Goal: Information Seeking & Learning: Learn about a topic

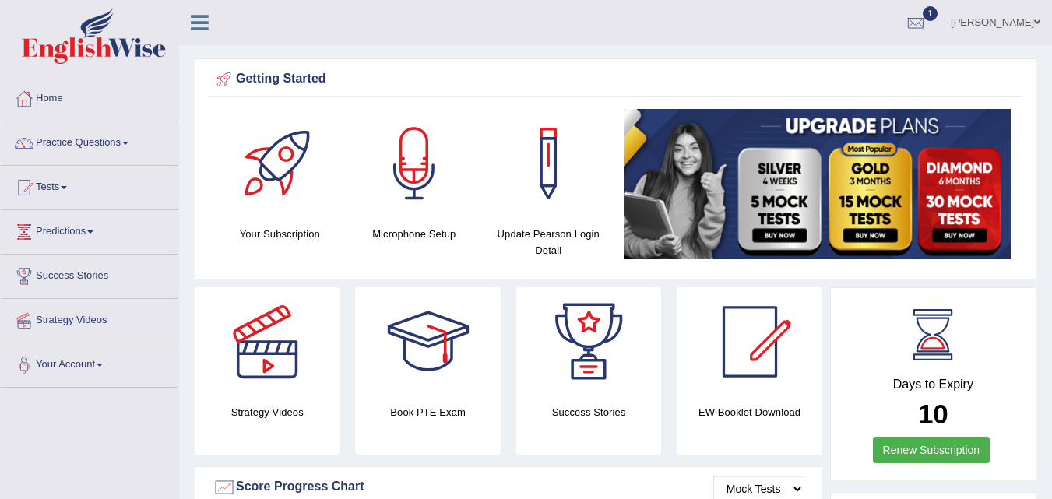
click at [104, 148] on link "Practice Questions" at bounding box center [89, 140] width 177 height 39
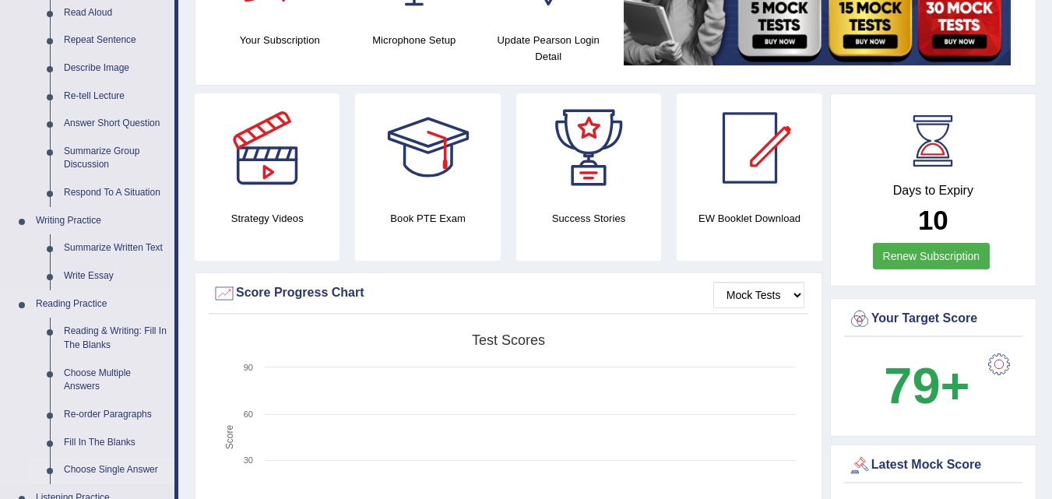
scroll to position [156, 0]
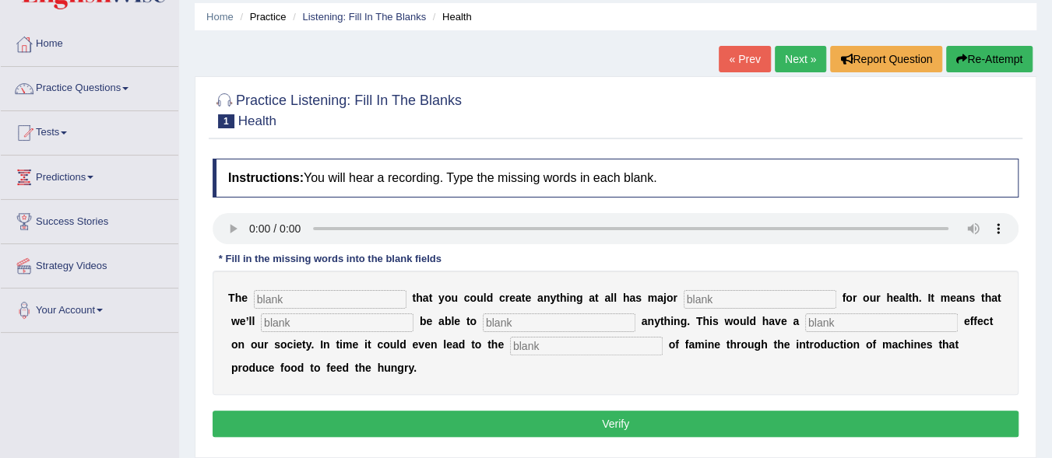
scroll to position [78, 0]
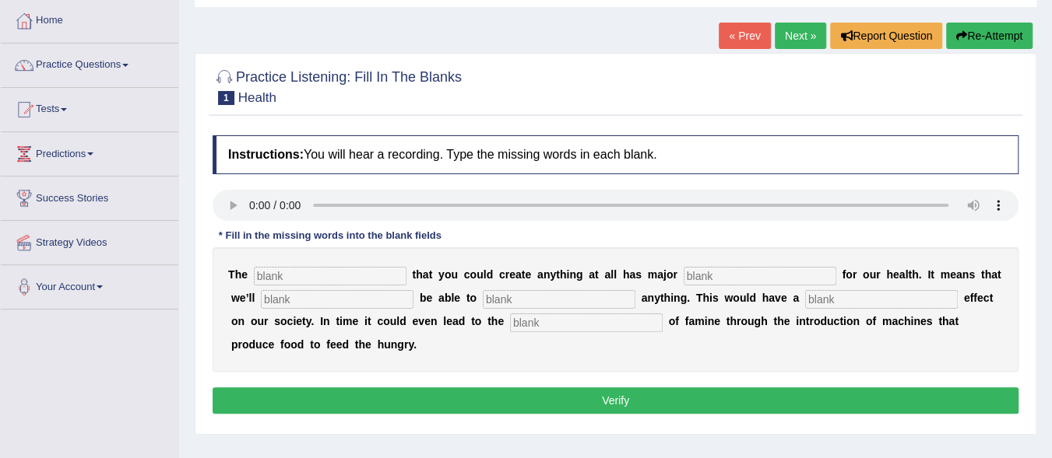
click at [297, 272] on input "text" at bounding box center [330, 276] width 153 height 19
click at [314, 276] on input "text" at bounding box center [330, 276] width 153 height 19
type input "notion"
click at [705, 274] on input "text" at bounding box center [759, 276] width 153 height 19
type input "im"
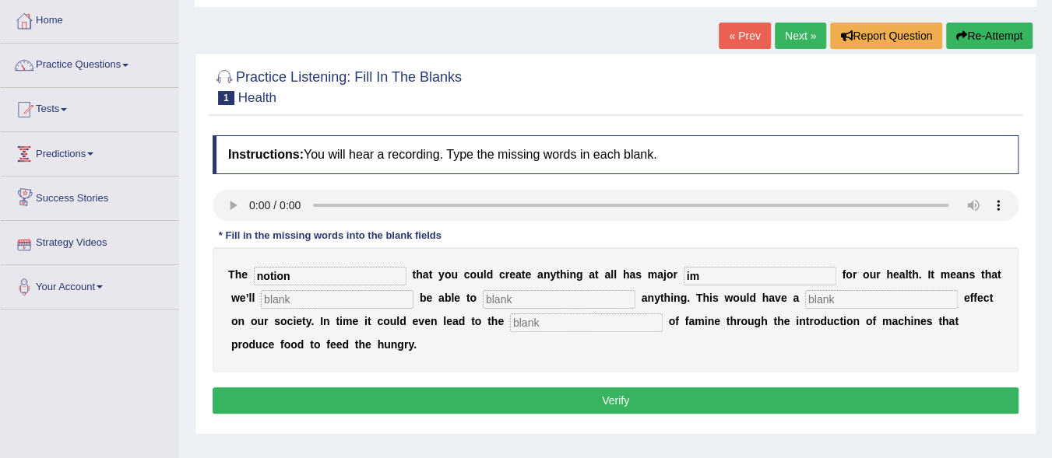
click at [305, 297] on input "text" at bounding box center [337, 299] width 153 height 19
type input "repli"
click at [547, 318] on input "text" at bounding box center [586, 323] width 153 height 19
click at [722, 270] on input "im" at bounding box center [759, 276] width 153 height 19
type input "implication"
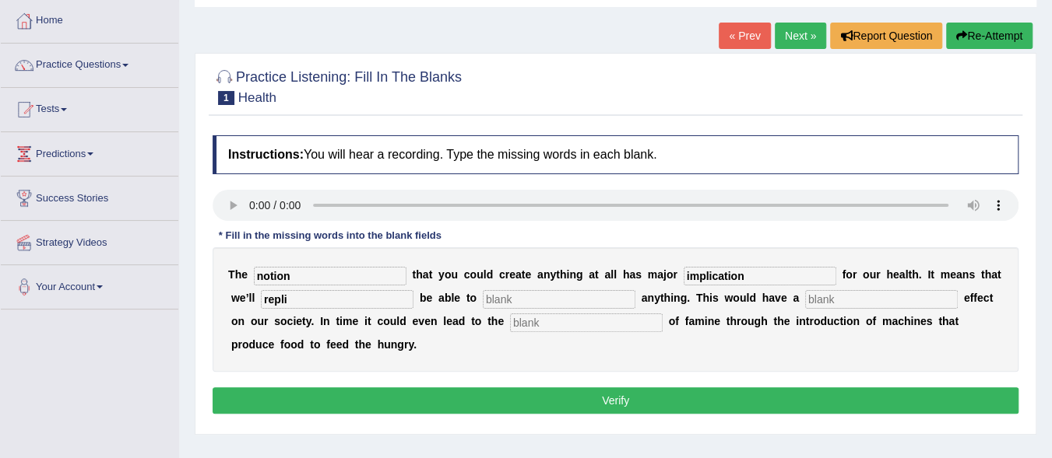
click at [306, 306] on input "repli" at bounding box center [337, 299] width 153 height 19
click at [511, 298] on input "text" at bounding box center [559, 299] width 153 height 19
drag, startPoint x: 325, startPoint y: 297, endPoint x: 216, endPoint y: 319, distance: 111.3
click at [216, 319] on div "T h e notion t h a t y o u c o u l d c r e a t e a n y t h i n g a t a l l h a …" at bounding box center [616, 310] width 806 height 125
type input "eventually"
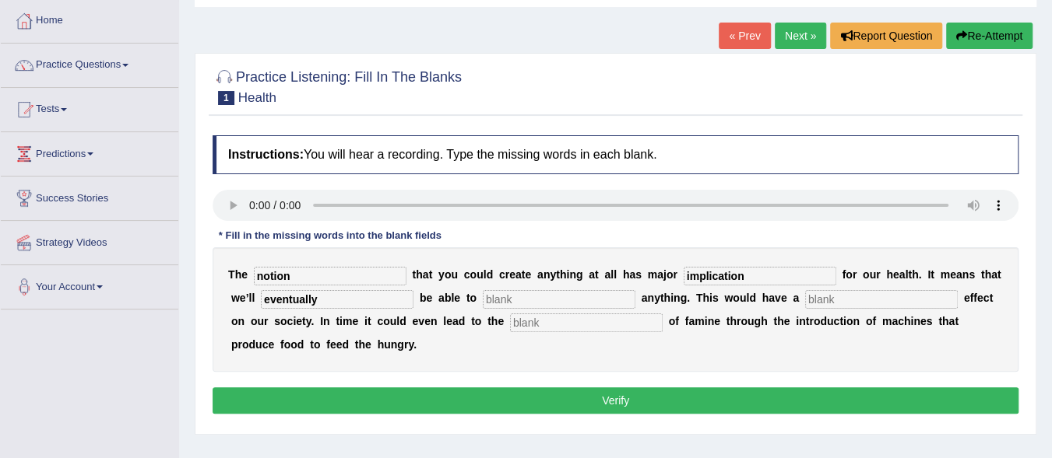
click at [523, 307] on input "text" at bounding box center [559, 299] width 153 height 19
type input "replicate"
click at [824, 302] on input "text" at bounding box center [881, 299] width 153 height 19
type input "phenomenal"
click at [566, 329] on input "text" at bounding box center [586, 323] width 153 height 19
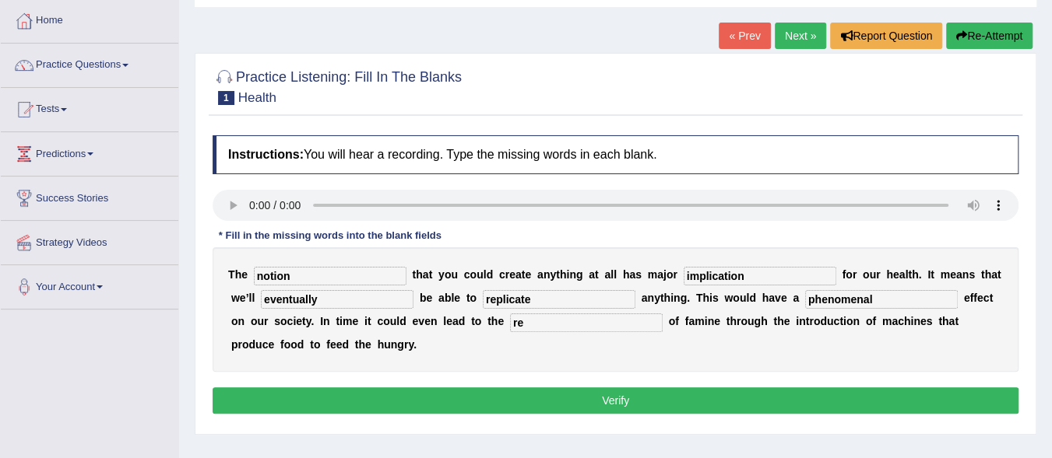
type input "r"
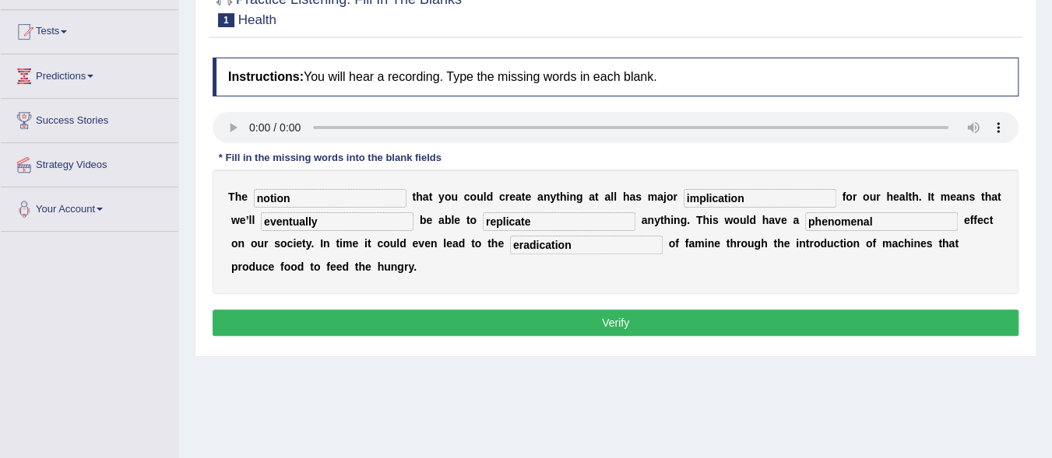
type input "eradication"
click at [748, 198] on input "implication" at bounding box center [759, 198] width 153 height 19
type input "implications"
click at [728, 328] on button "Verify" at bounding box center [616, 323] width 806 height 26
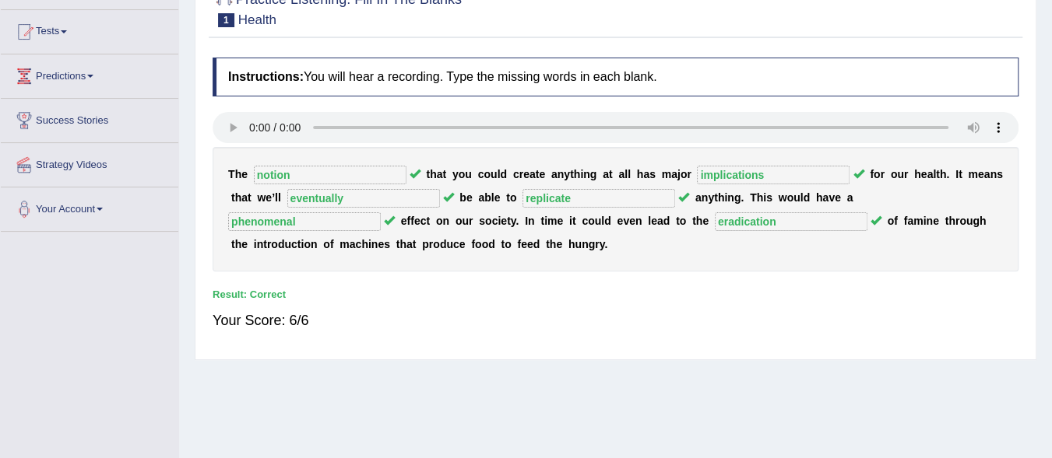
scroll to position [0, 0]
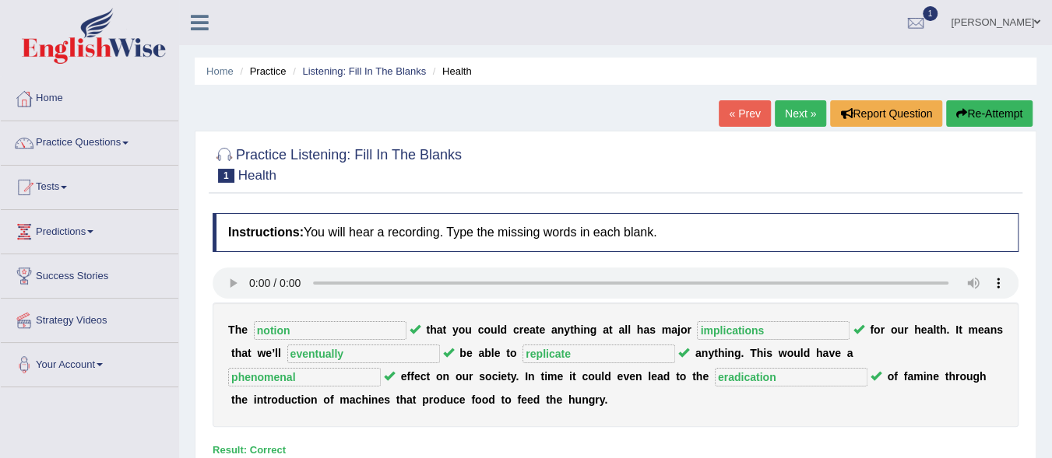
click at [794, 115] on link "Next »" at bounding box center [799, 113] width 51 height 26
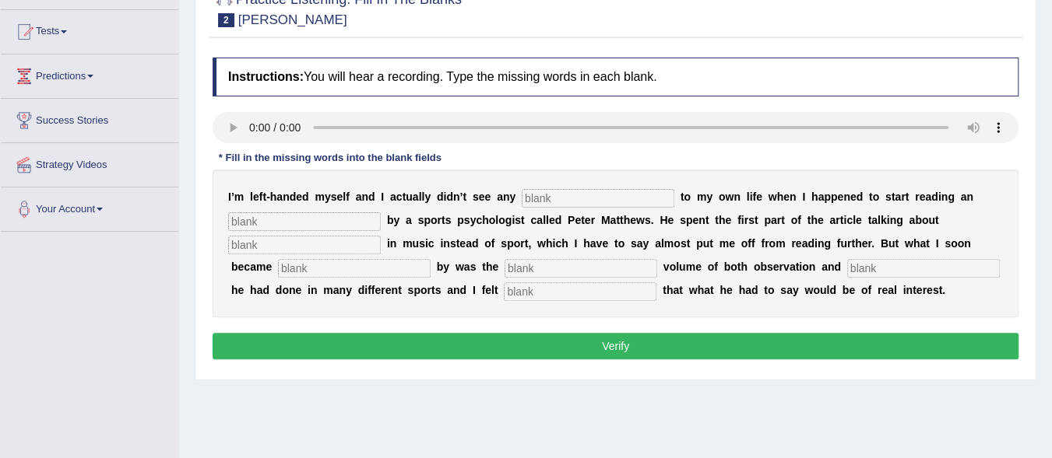
click at [574, 191] on input "text" at bounding box center [598, 198] width 153 height 19
click at [342, 225] on input "text" at bounding box center [304, 222] width 153 height 19
click at [572, 199] on input "relevant" at bounding box center [598, 198] width 153 height 19
type input "relevants"
click at [313, 220] on input "text" at bounding box center [304, 222] width 153 height 19
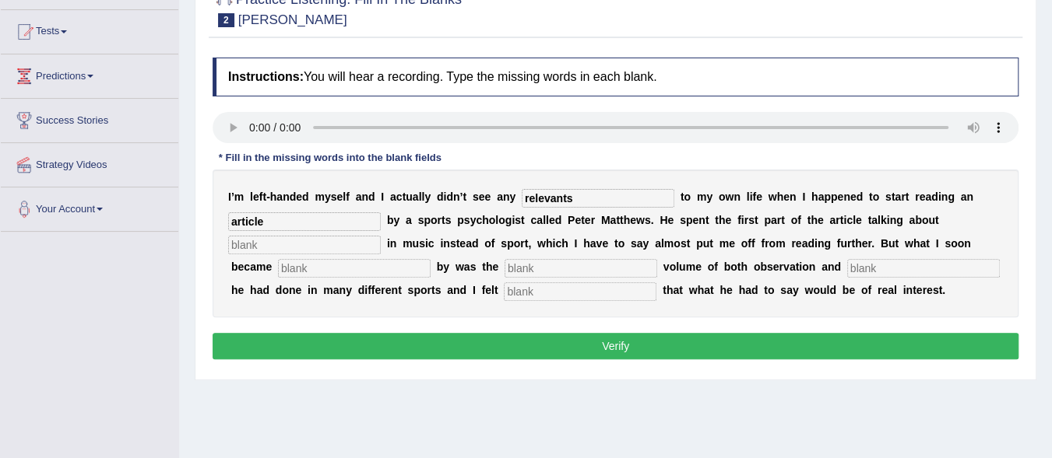
type input "article"
click at [250, 247] on input "text" at bounding box center [304, 245] width 153 height 19
click at [890, 267] on input "text" at bounding box center [923, 268] width 153 height 19
type input "investigation"
drag, startPoint x: 526, startPoint y: 286, endPoint x: 540, endPoint y: 291, distance: 14.8
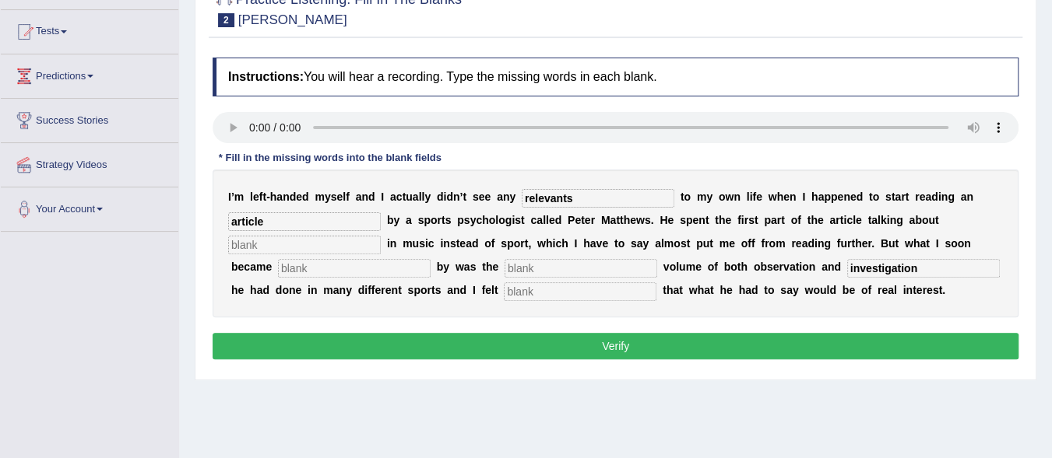
click at [526, 287] on input "text" at bounding box center [580, 292] width 153 height 19
type input "o"
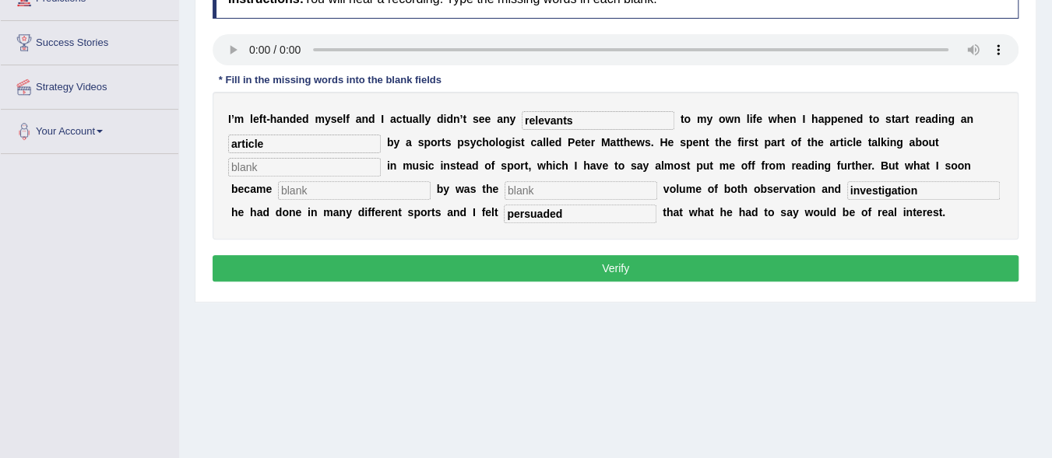
scroll to position [156, 0]
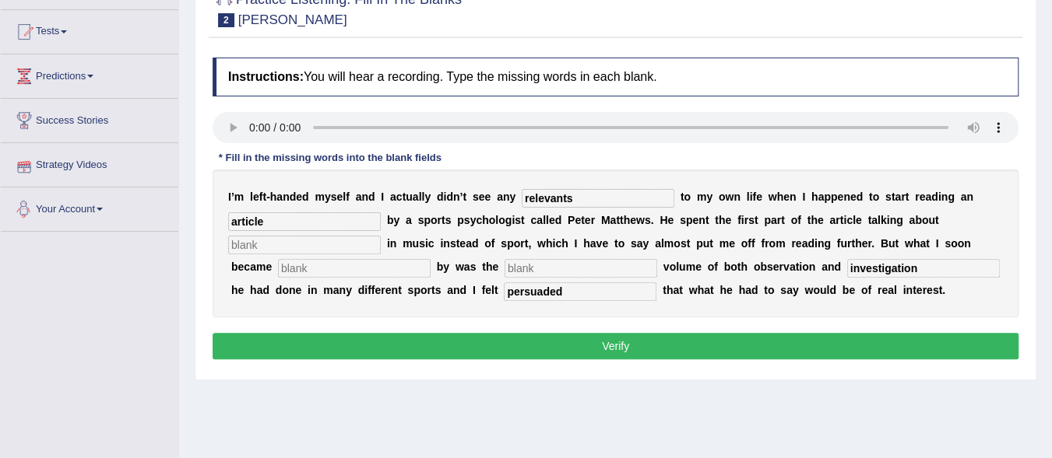
type input "persuaded"
click at [300, 246] on input "text" at bounding box center [304, 245] width 153 height 19
type input "handness"
click at [335, 270] on input "text" at bounding box center [354, 268] width 153 height 19
type input "struck"
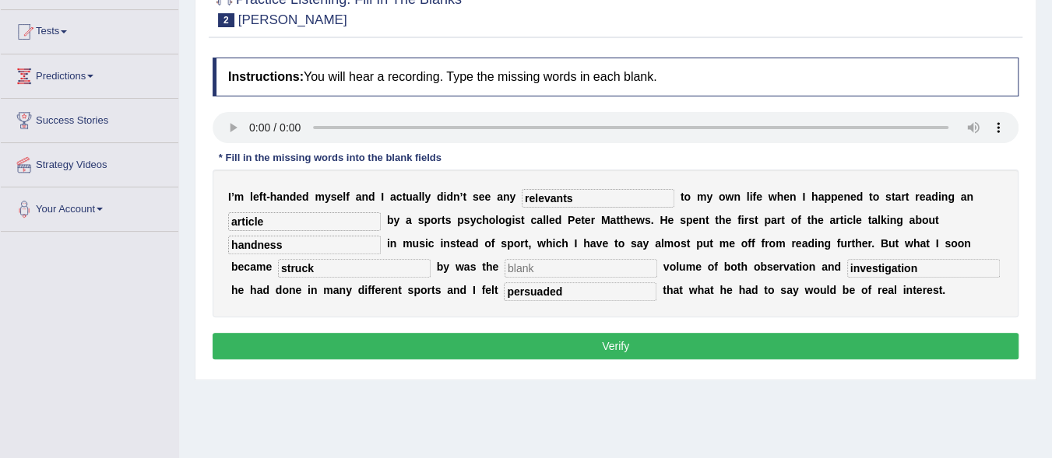
click at [546, 268] on input "text" at bounding box center [580, 268] width 153 height 19
type input "sue"
click at [606, 202] on input "relevants" at bounding box center [598, 198] width 153 height 19
type input "relevance"
click at [256, 244] on input "handness" at bounding box center [304, 245] width 153 height 19
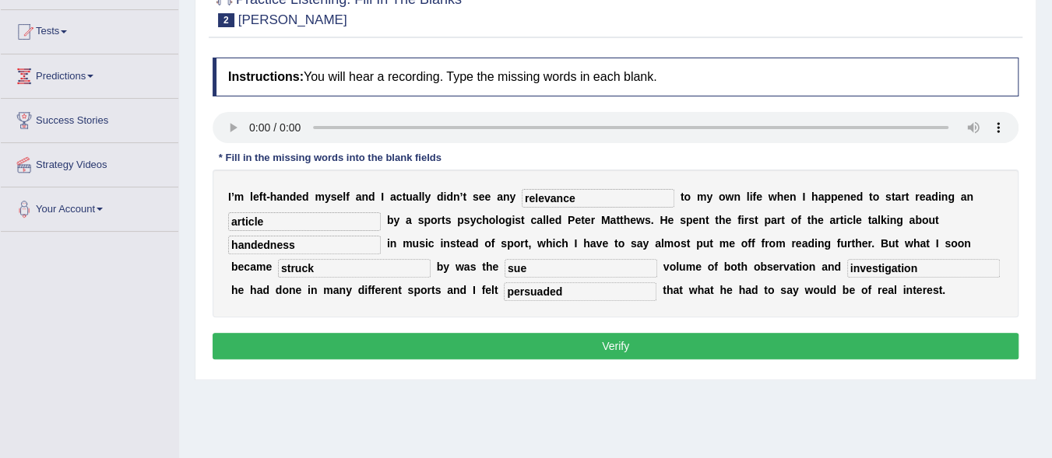
type input "handedness"
click at [329, 269] on input "struck" at bounding box center [354, 268] width 153 height 19
click at [537, 262] on input "sue" at bounding box center [580, 268] width 153 height 19
type input "sheer"
click at [596, 344] on button "Verify" at bounding box center [616, 346] width 806 height 26
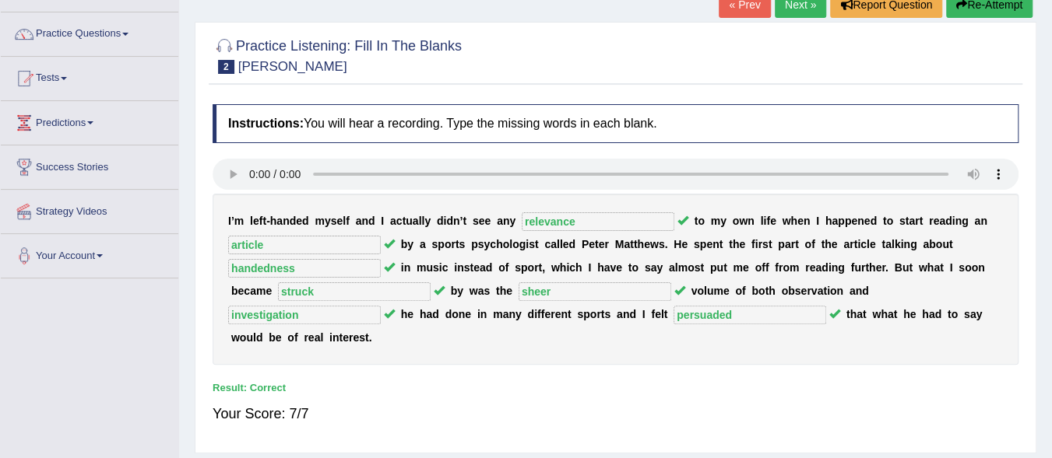
scroll to position [78, 0]
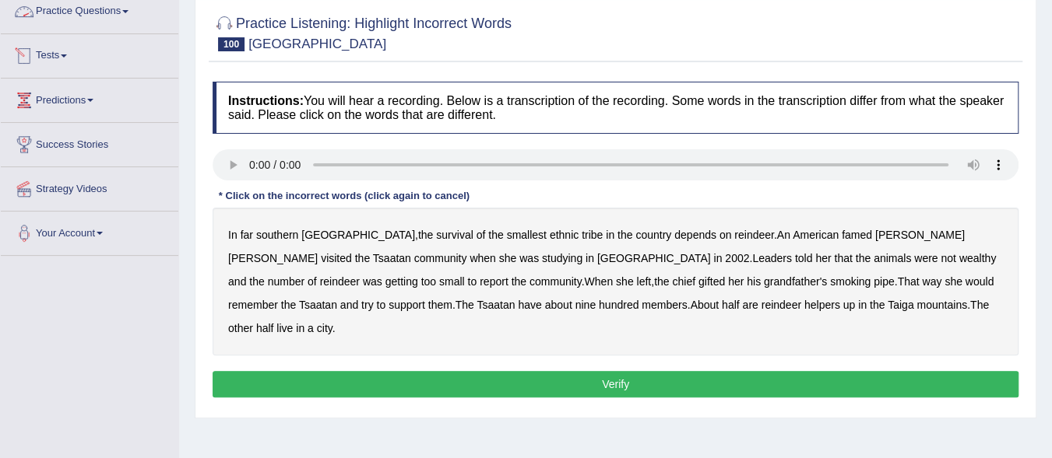
scroll to position [156, 0]
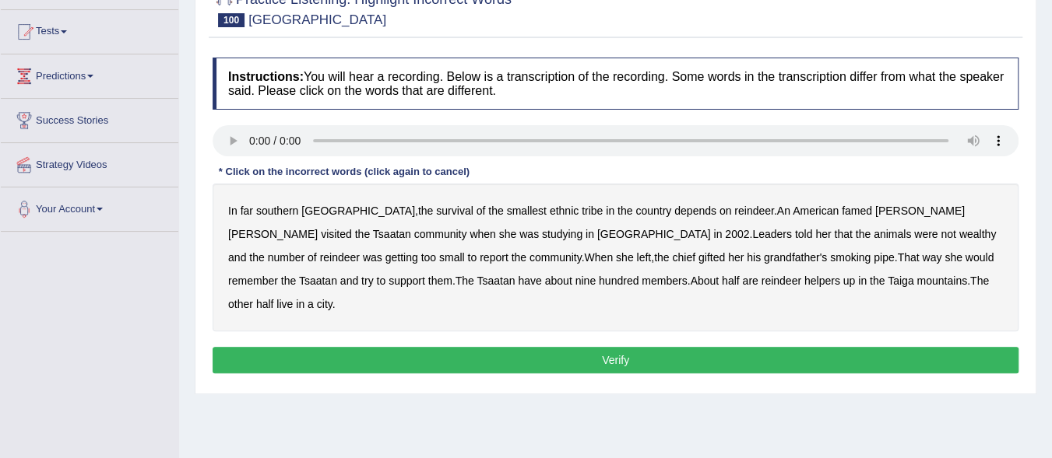
click at [281, 207] on b "southern" at bounding box center [277, 211] width 42 height 12
click at [581, 213] on b "tribe" at bounding box center [591, 211] width 21 height 12
click at [841, 213] on b "famed" at bounding box center [856, 211] width 30 height 12
click at [959, 236] on b "wealthy" at bounding box center [977, 234] width 37 height 12
click at [479, 259] on b "report" at bounding box center [493, 257] width 29 height 12
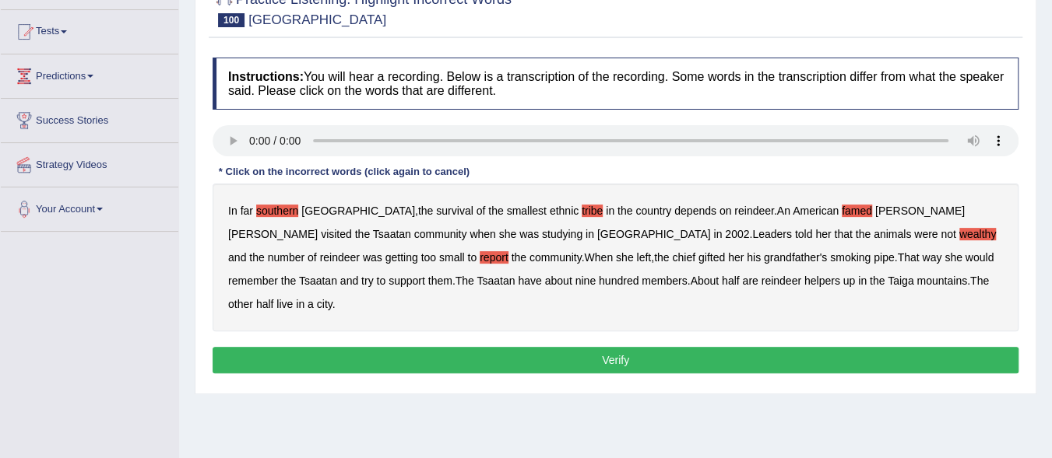
click at [698, 259] on b "gifted" at bounding box center [711, 257] width 26 height 12
click at [425, 275] on b "support" at bounding box center [406, 281] width 37 height 12
click at [575, 278] on b "nine" at bounding box center [585, 281] width 20 height 12
click at [804, 279] on b "helpers" at bounding box center [822, 281] width 36 height 12
click at [332, 298] on b "city" at bounding box center [325, 304] width 16 height 12
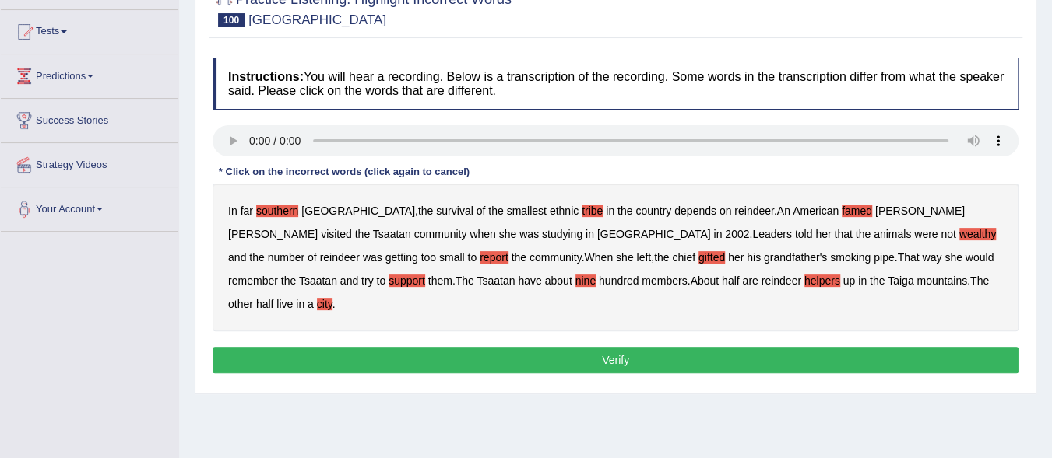
click at [618, 347] on button "Verify" at bounding box center [616, 360] width 806 height 26
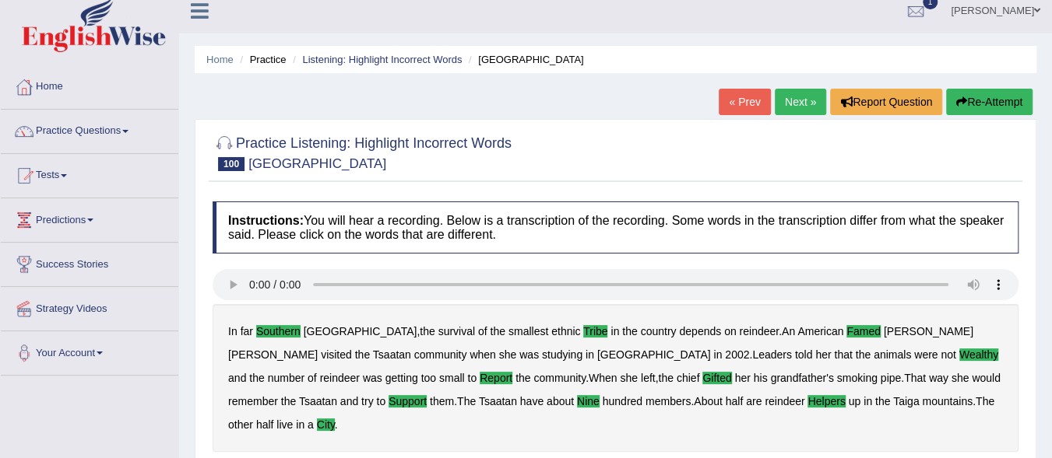
scroll to position [0, 0]
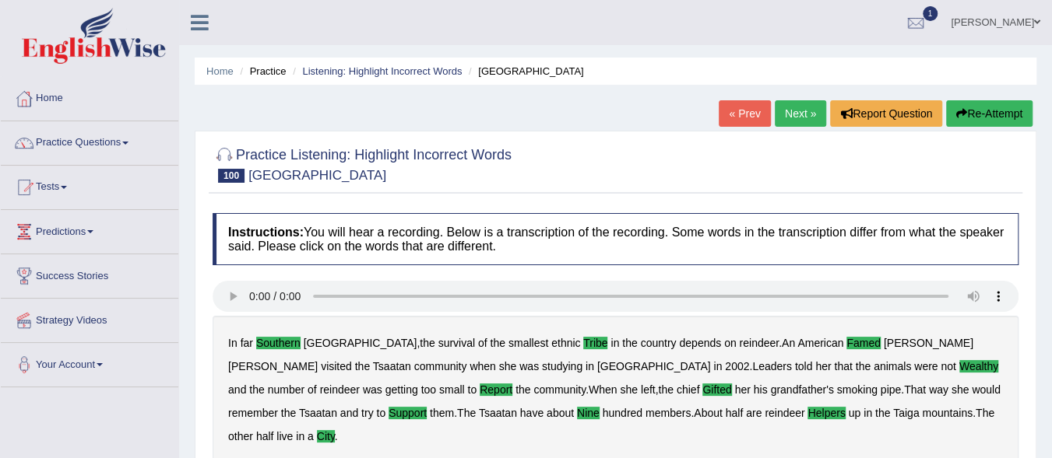
click at [812, 108] on link "Next »" at bounding box center [799, 113] width 51 height 26
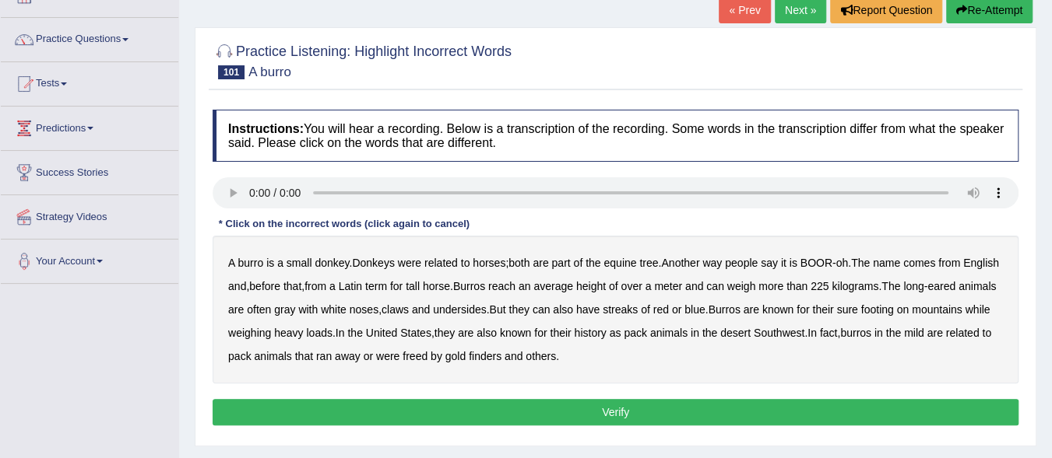
click at [657, 262] on b "tree" at bounding box center [648, 263] width 19 height 12
click at [963, 269] on b "English" at bounding box center [981, 263] width 36 height 12
click at [420, 287] on b "tall" at bounding box center [413, 286] width 14 height 12
click at [409, 305] on b "claws" at bounding box center [394, 310] width 27 height 12
click at [638, 312] on b "streaks" at bounding box center [619, 310] width 35 height 12
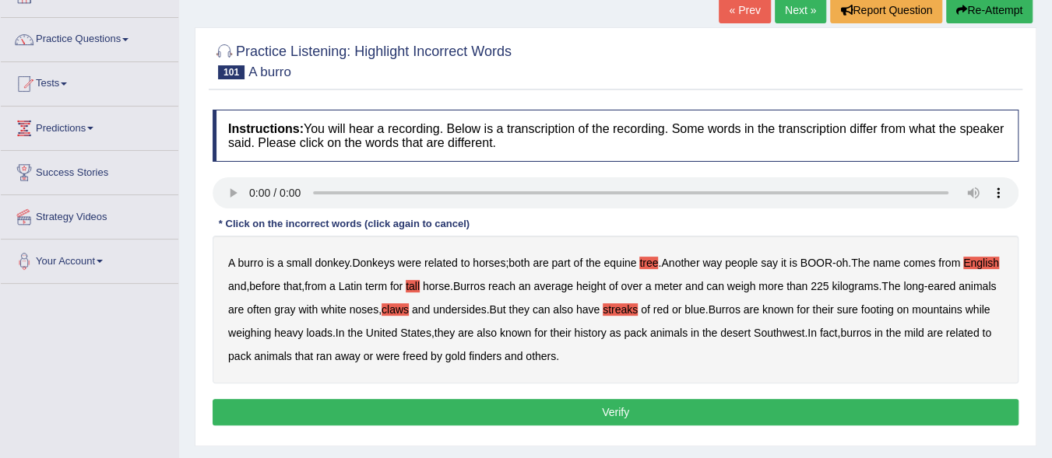
click at [271, 328] on b "weighing" at bounding box center [249, 333] width 43 height 12
click at [497, 332] on b "also" at bounding box center [486, 333] width 20 height 12
click at [501, 353] on b "finders" at bounding box center [485, 356] width 33 height 12
click at [501, 357] on b "finders" at bounding box center [485, 356] width 33 height 12
click at [556, 353] on b "others" at bounding box center [540, 356] width 30 height 12
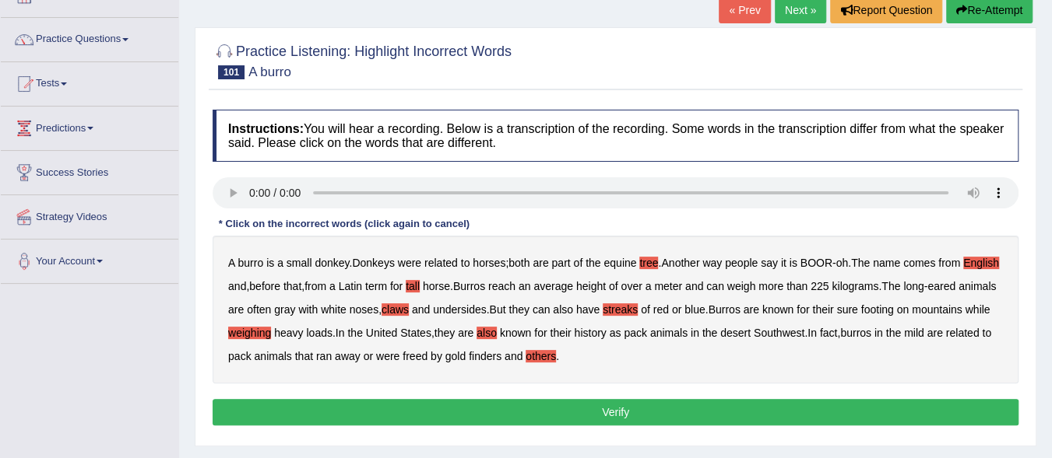
click at [904, 339] on b "mild" at bounding box center [914, 333] width 20 height 12
click at [501, 357] on b "finders" at bounding box center [485, 356] width 33 height 12
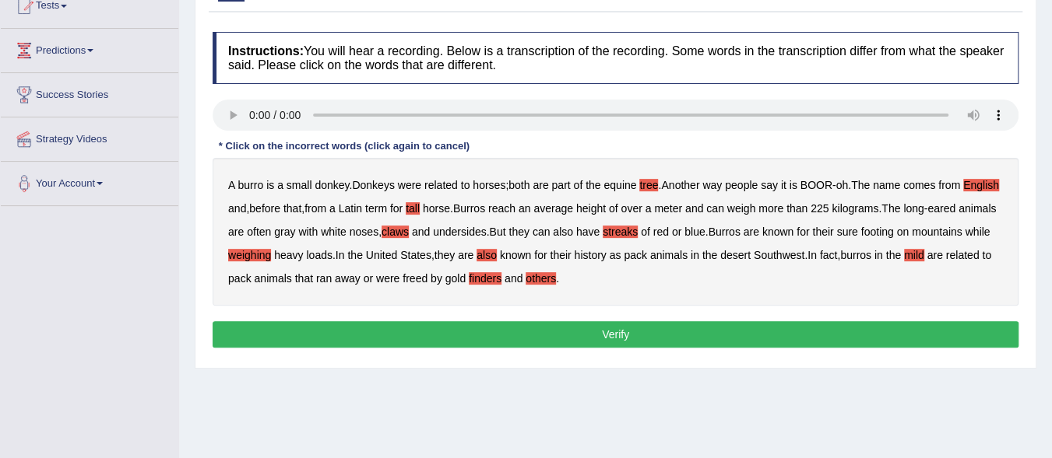
drag, startPoint x: 620, startPoint y: 277, endPoint x: 624, endPoint y: 269, distance: 9.8
click at [556, 273] on b "others" at bounding box center [540, 278] width 30 height 12
click at [415, 186] on b "were" at bounding box center [409, 185] width 23 height 12
click at [656, 339] on button "Verify" at bounding box center [616, 334] width 806 height 26
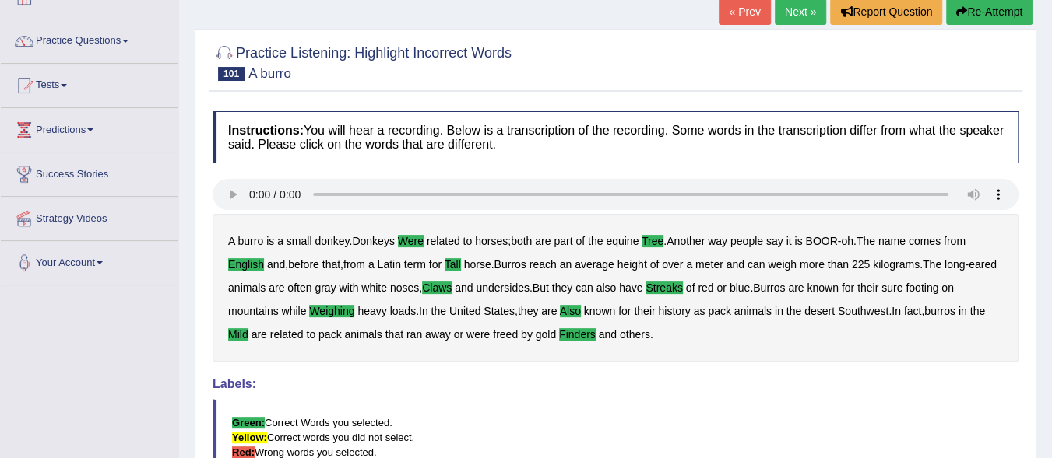
scroll to position [26, 0]
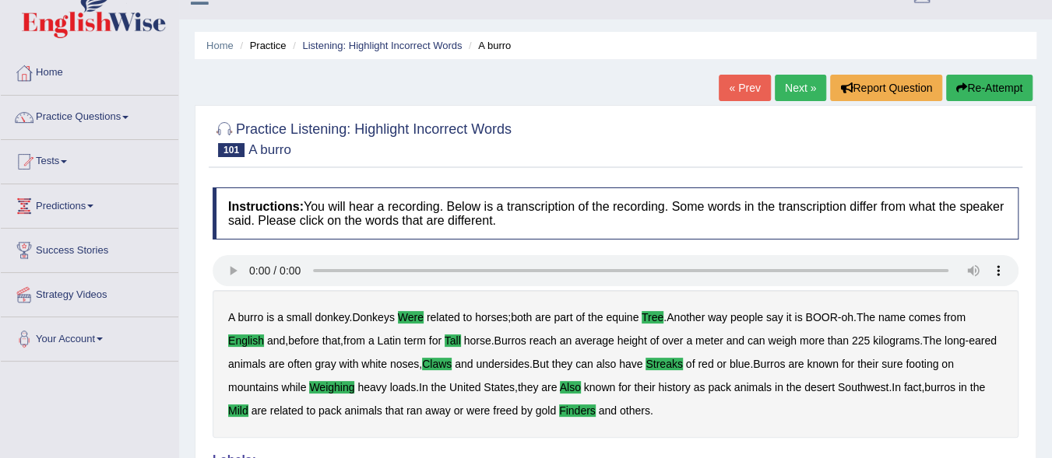
click at [783, 83] on link "Next »" at bounding box center [799, 88] width 51 height 26
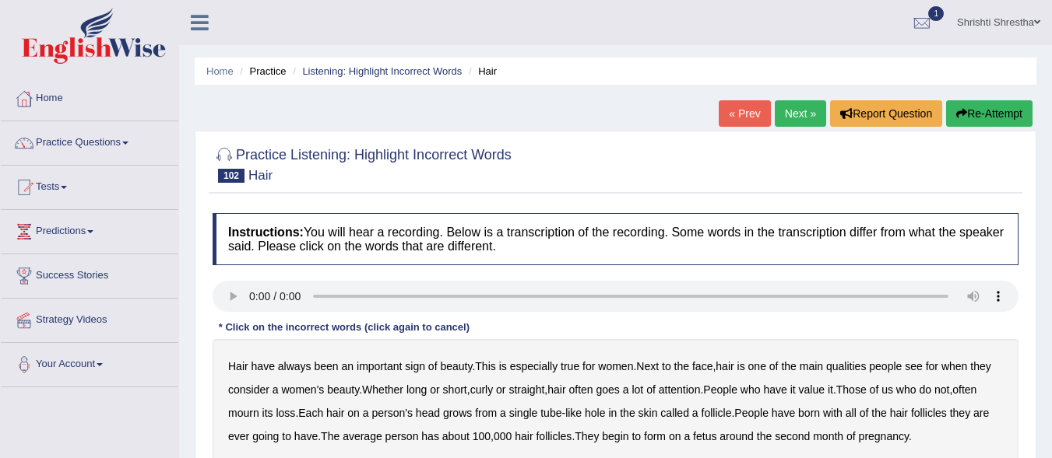
scroll to position [104, 0]
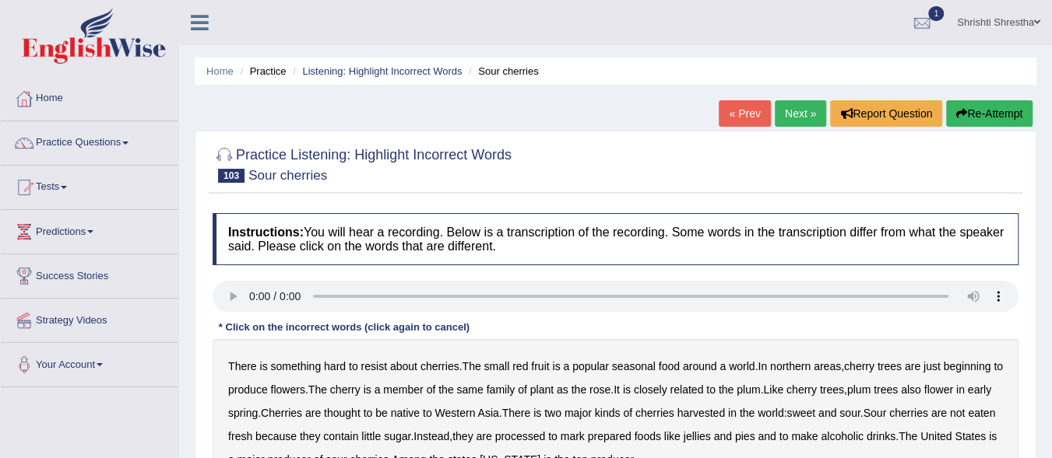
click at [799, 117] on link "Next »" at bounding box center [799, 113] width 51 height 26
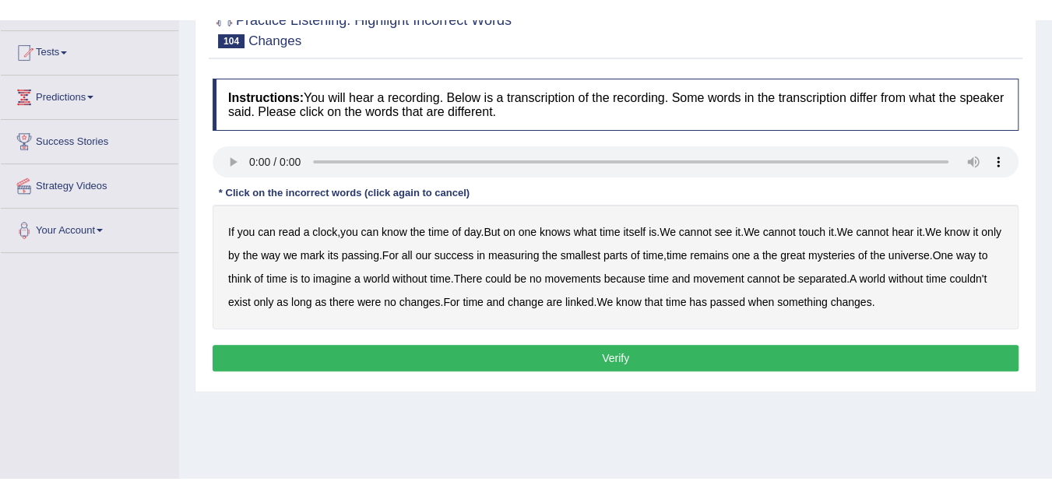
scroll to position [156, 0]
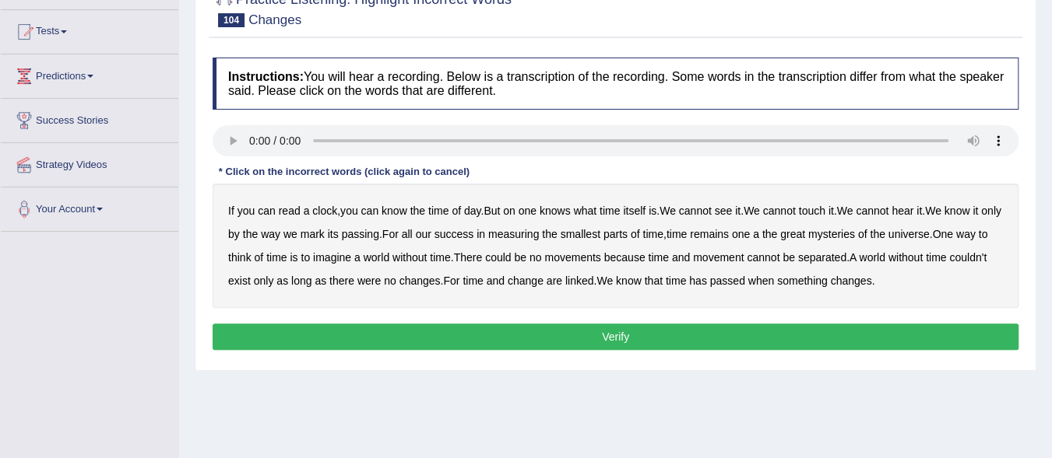
click at [263, 255] on b "of" at bounding box center [258, 257] width 9 height 12
click at [949, 264] on b "couldn't" at bounding box center [967, 257] width 37 height 12
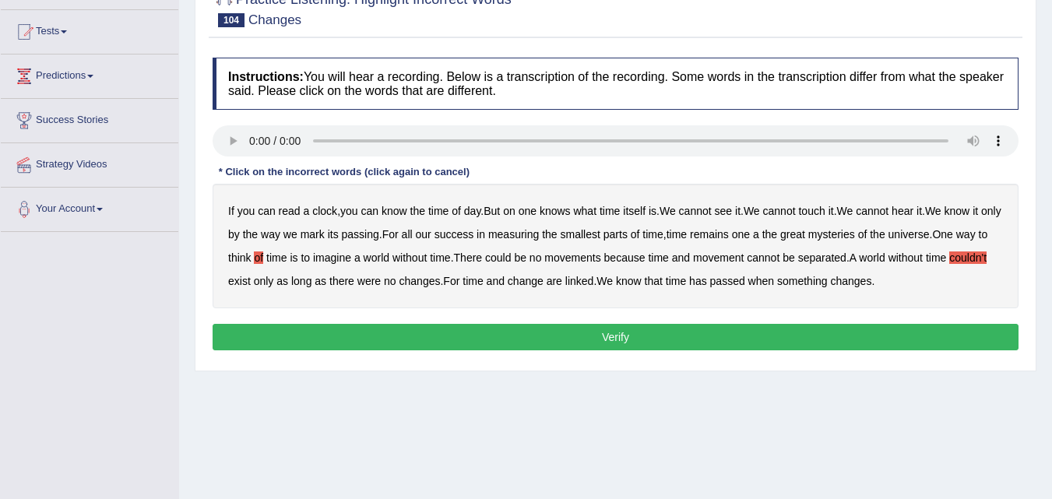
click at [515, 215] on b "on" at bounding box center [509, 211] width 12 height 12
click at [759, 234] on b "a" at bounding box center [756, 234] width 6 height 12
click at [600, 257] on b "movements" at bounding box center [572, 257] width 56 height 12
click at [630, 332] on button "Verify" at bounding box center [616, 337] width 806 height 26
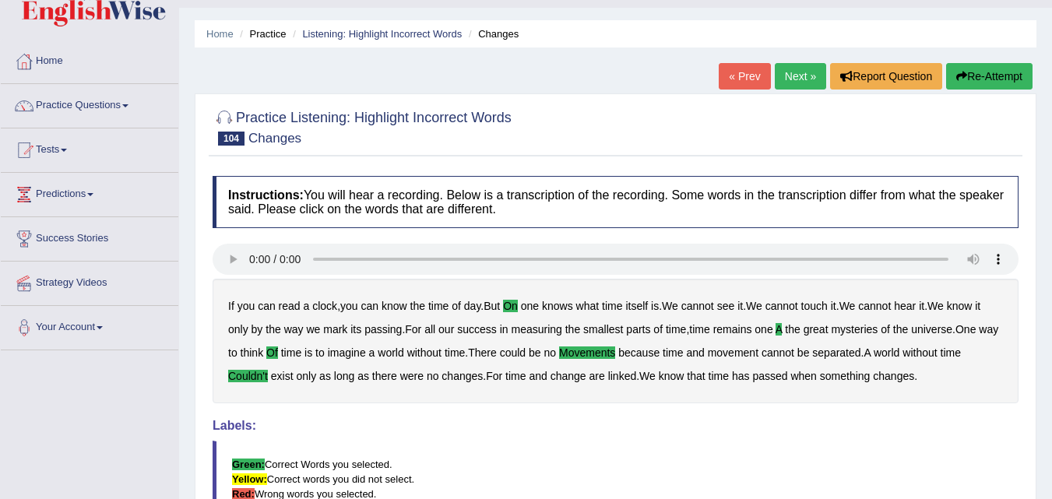
scroll to position [0, 0]
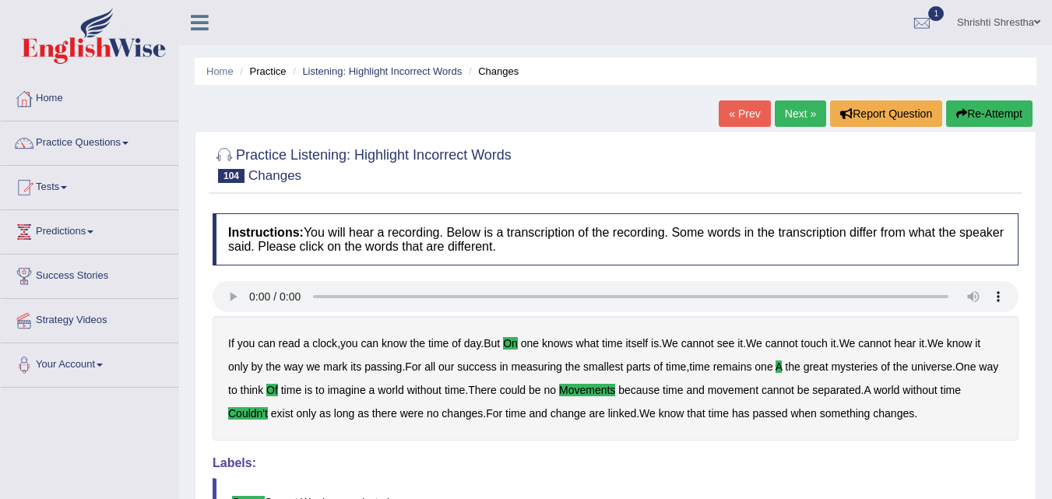
click at [798, 108] on link "Next »" at bounding box center [799, 113] width 51 height 26
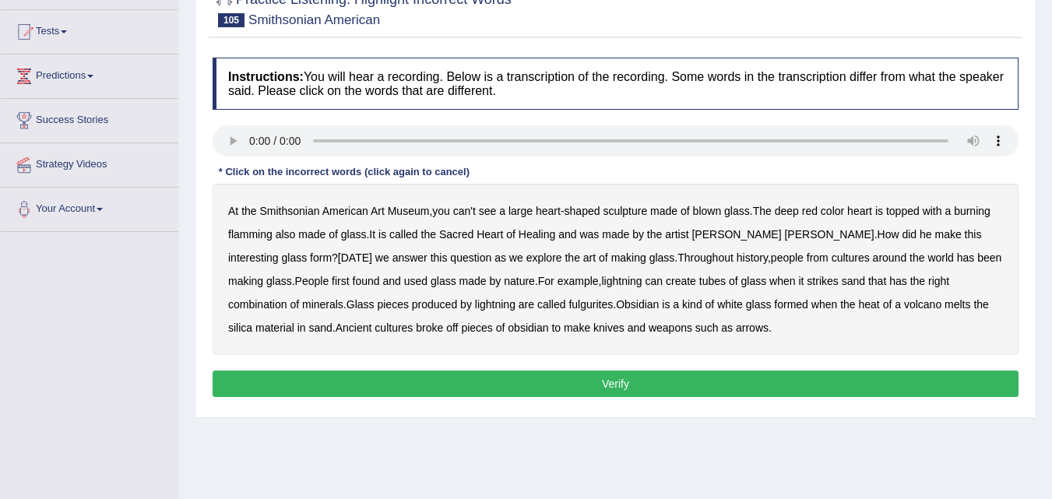
click at [869, 213] on b "heart" at bounding box center [859, 211] width 25 height 12
click at [866, 209] on b "heart" at bounding box center [859, 211] width 25 height 12
click at [954, 234] on div "At the Smithsonian American Art Museum , you can't see a large heart - shaped s…" at bounding box center [616, 269] width 806 height 171
click at [957, 258] on b "has" at bounding box center [966, 257] width 18 height 12
click at [717, 304] on b "white" at bounding box center [730, 304] width 26 height 12
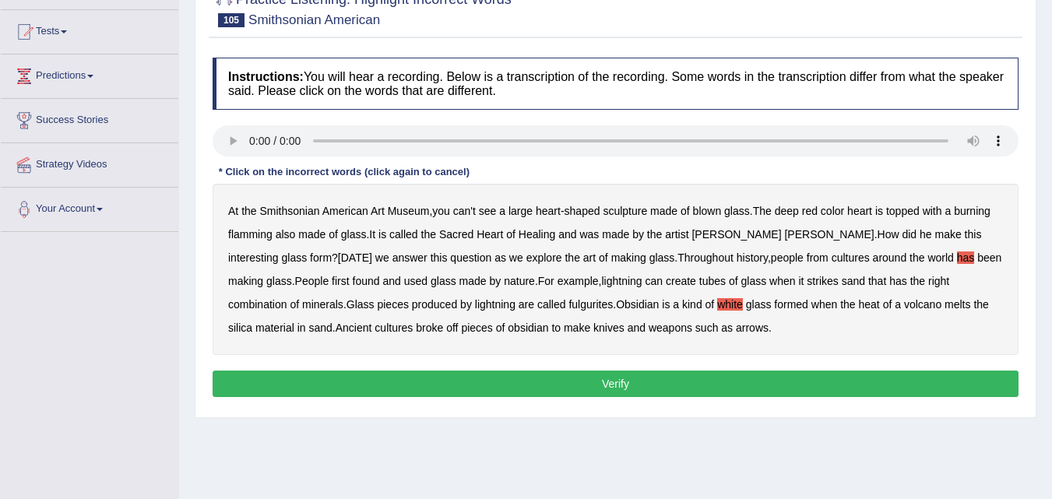
drag, startPoint x: 468, startPoint y: 213, endPoint x: 478, endPoint y: 205, distance: 13.3
click at [468, 214] on b "can't" at bounding box center [464, 211] width 23 height 12
click at [839, 213] on b "color" at bounding box center [831, 211] width 23 height 12
click at [248, 234] on b "flamming" at bounding box center [250, 234] width 44 height 12
click at [603, 385] on button "Verify" at bounding box center [616, 384] width 806 height 26
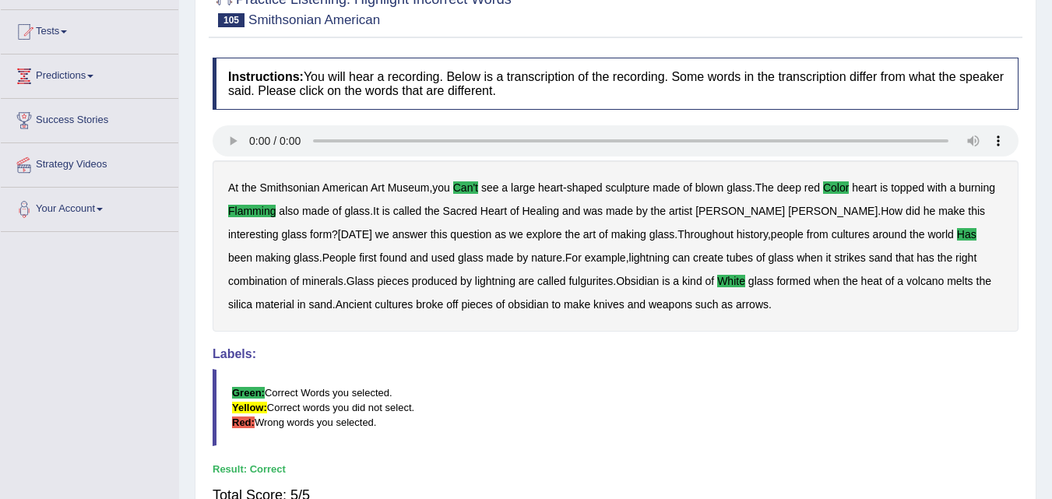
scroll to position [78, 0]
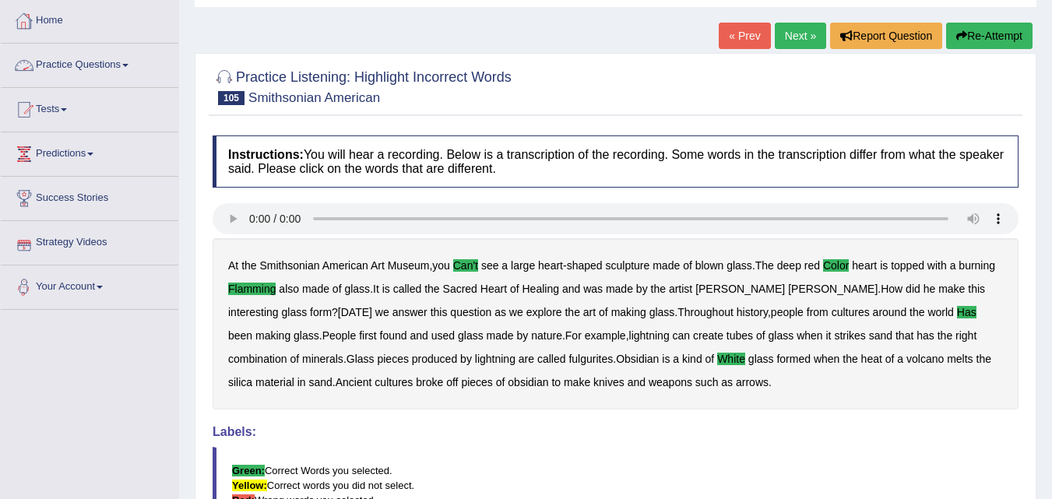
click at [120, 70] on link "Practice Questions" at bounding box center [89, 63] width 177 height 39
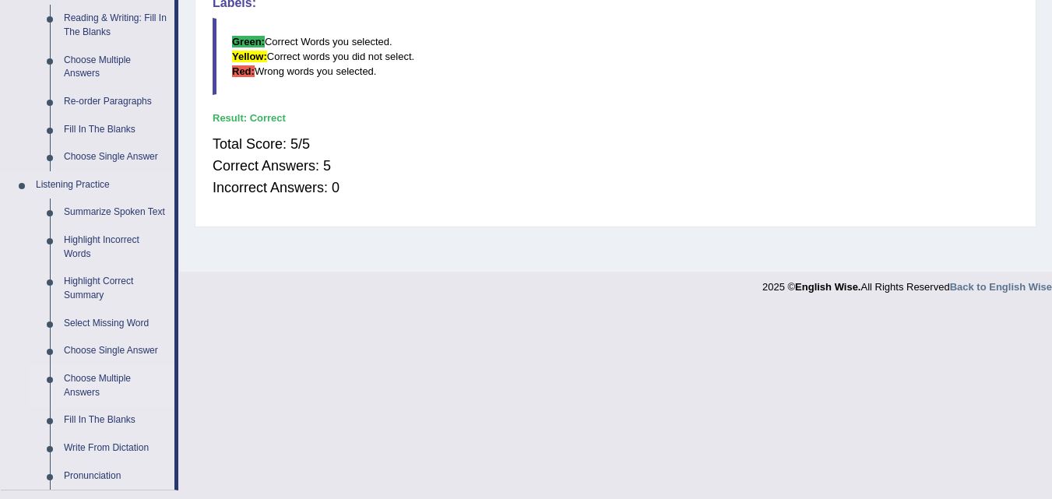
scroll to position [545, 0]
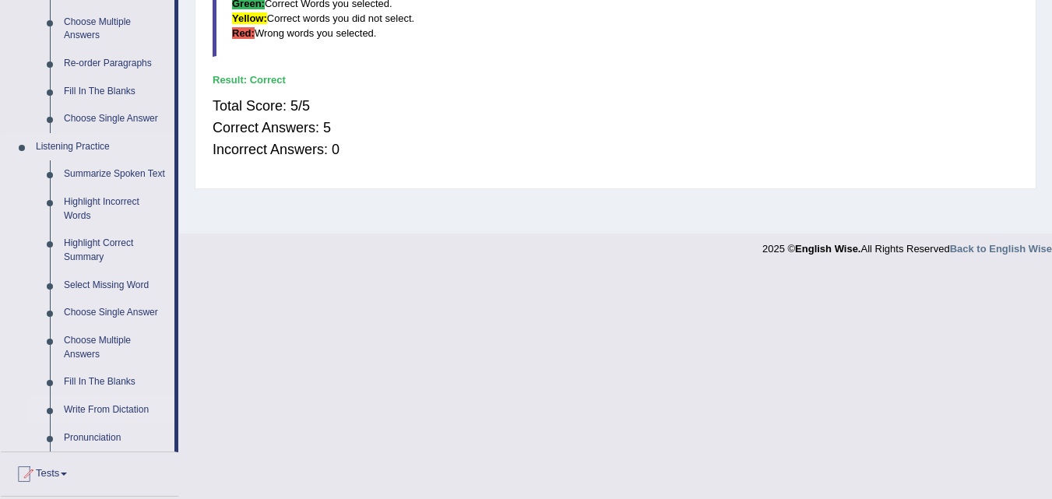
click at [107, 411] on link "Write From Dictation" at bounding box center [116, 410] width 118 height 28
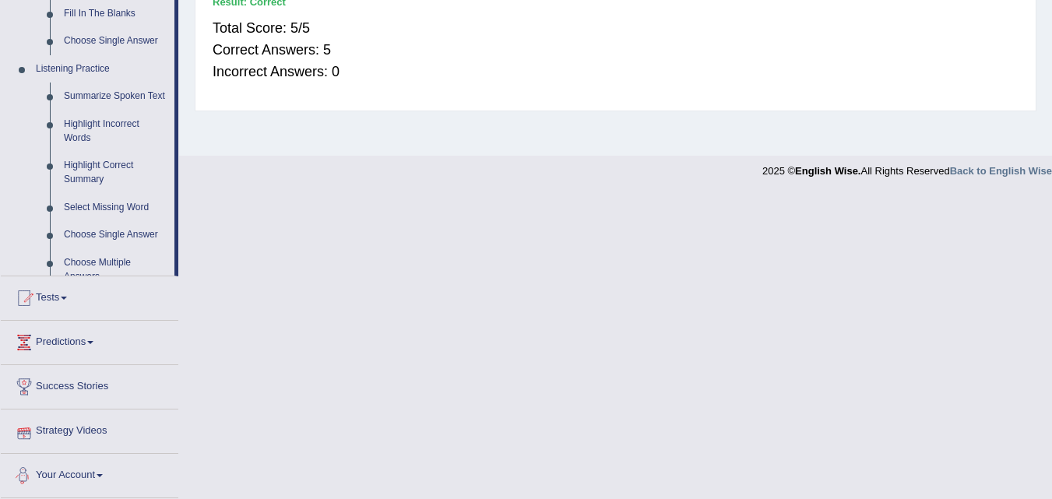
scroll to position [473, 0]
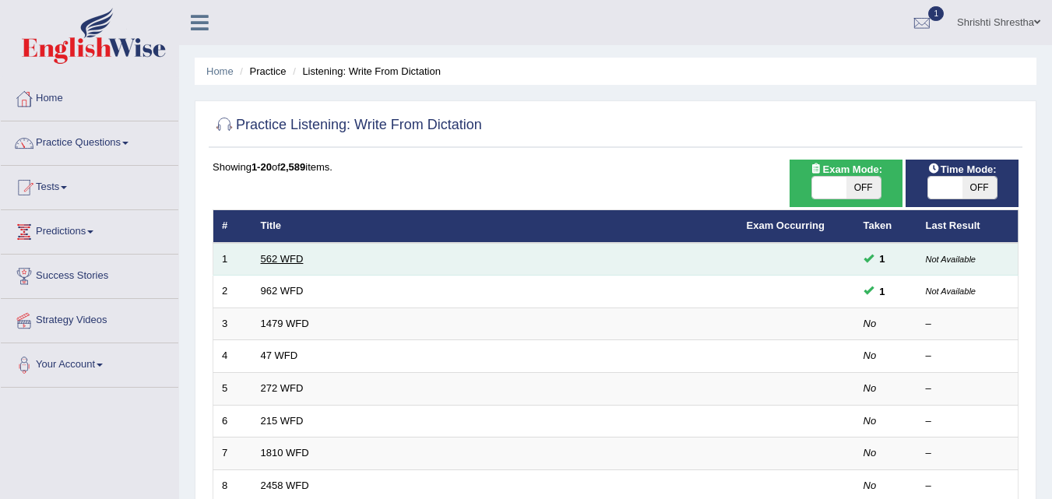
click at [297, 263] on link "562 WFD" at bounding box center [282, 259] width 43 height 12
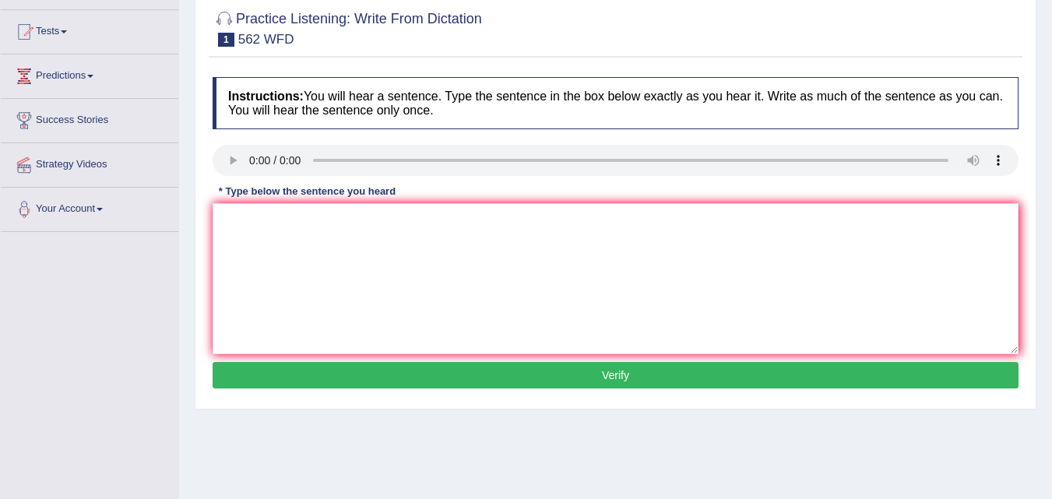
scroll to position [234, 0]
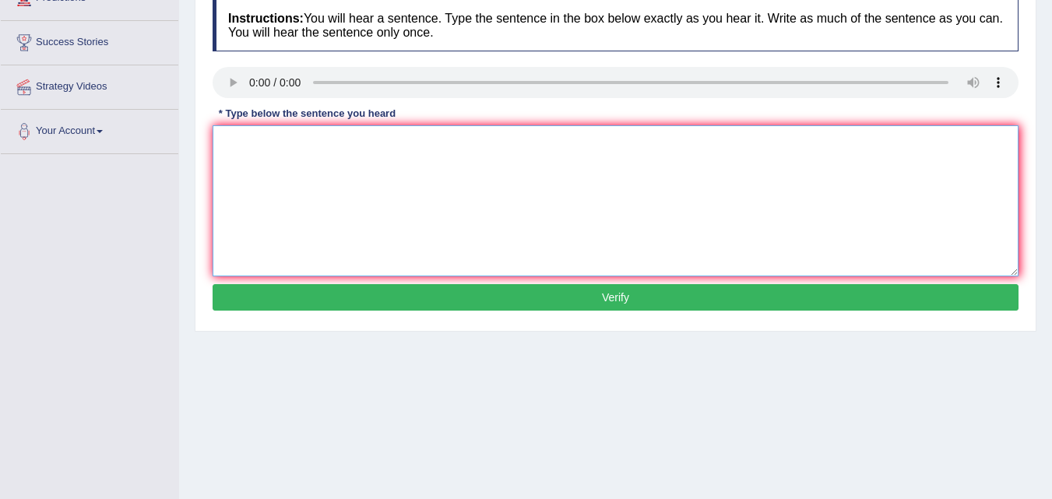
click at [444, 217] on textarea at bounding box center [616, 200] width 806 height 151
click at [336, 188] on textarea at bounding box center [616, 200] width 806 height 151
type textarea "The gap between the rich and the poor does not decrease."
click at [630, 301] on button "Verify" at bounding box center [616, 297] width 806 height 26
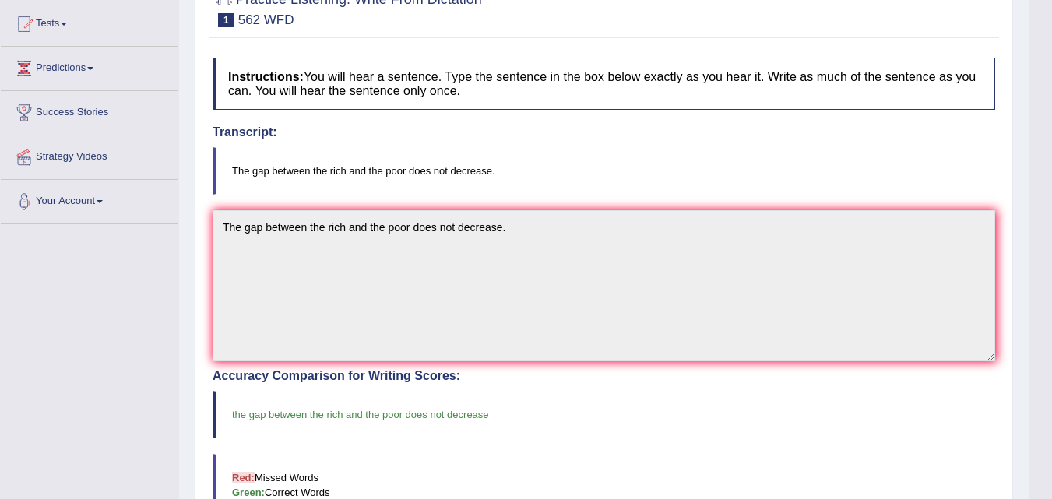
scroll to position [78, 0]
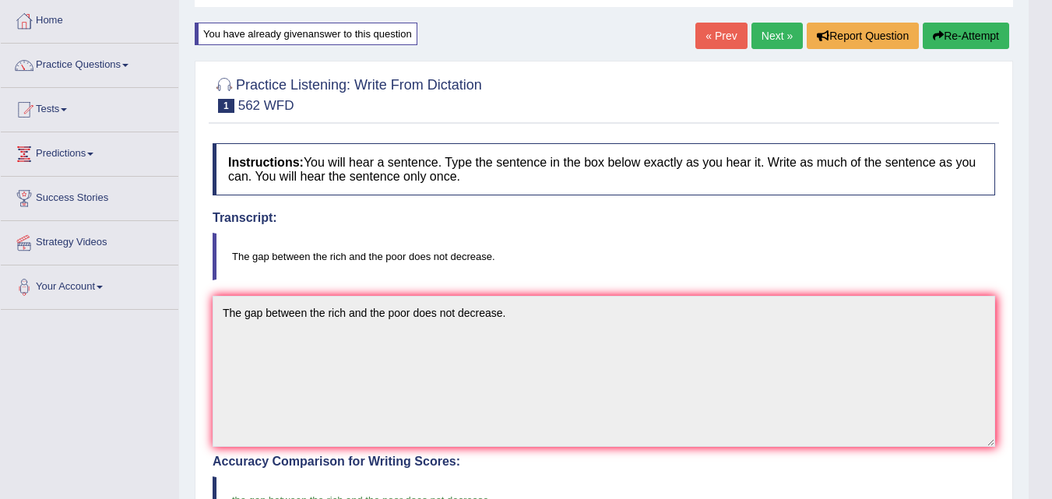
click at [769, 33] on link "Next »" at bounding box center [776, 36] width 51 height 26
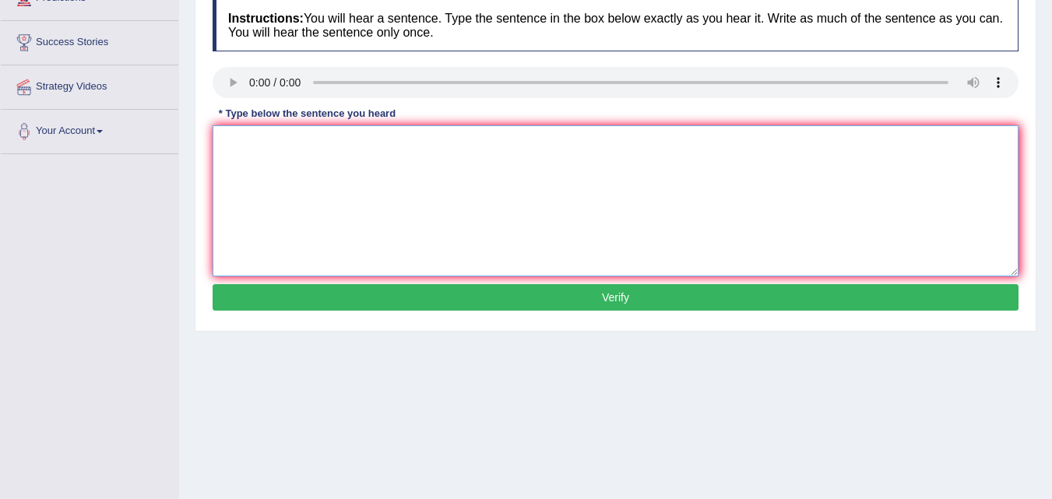
click at [273, 159] on textarea at bounding box center [616, 200] width 806 height 151
click at [431, 144] on textarea "If you have any questions about the exam, please raise you hand." at bounding box center [616, 200] width 806 height 151
click at [548, 144] on textarea "If you have any questions about the exam please raise you hand." at bounding box center [616, 200] width 806 height 151
type textarea "If you have any questions about the exam please raise you hand"
click at [532, 284] on button "Verify" at bounding box center [616, 297] width 806 height 26
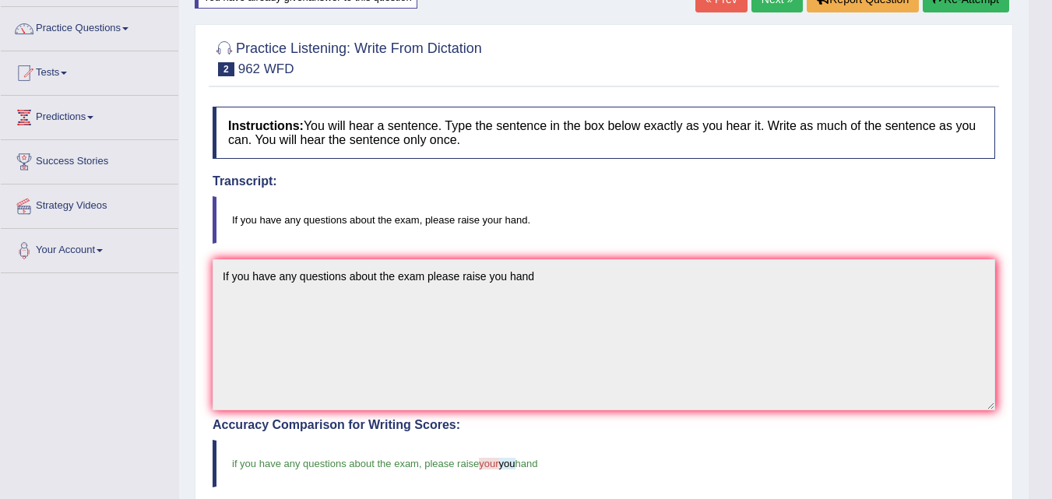
scroll to position [78, 0]
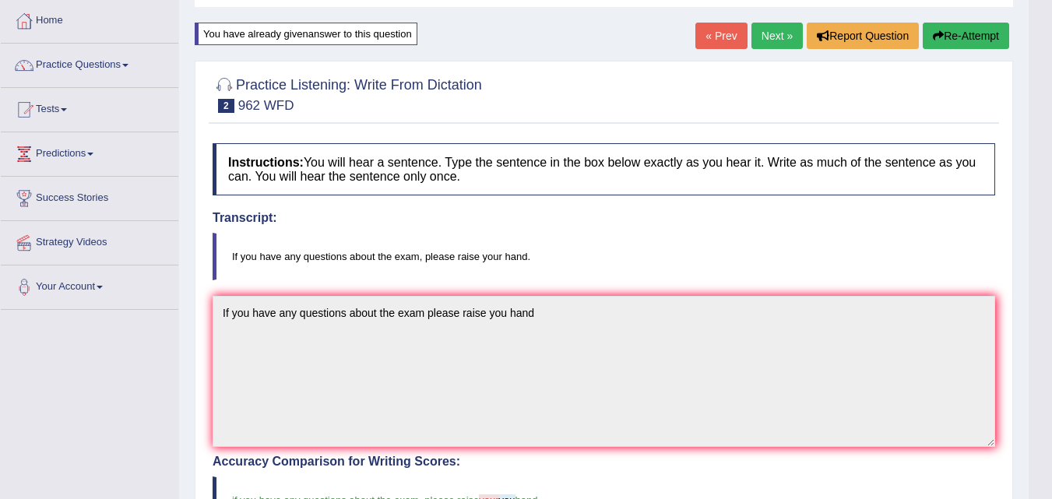
click at [787, 38] on link "Next »" at bounding box center [776, 36] width 51 height 26
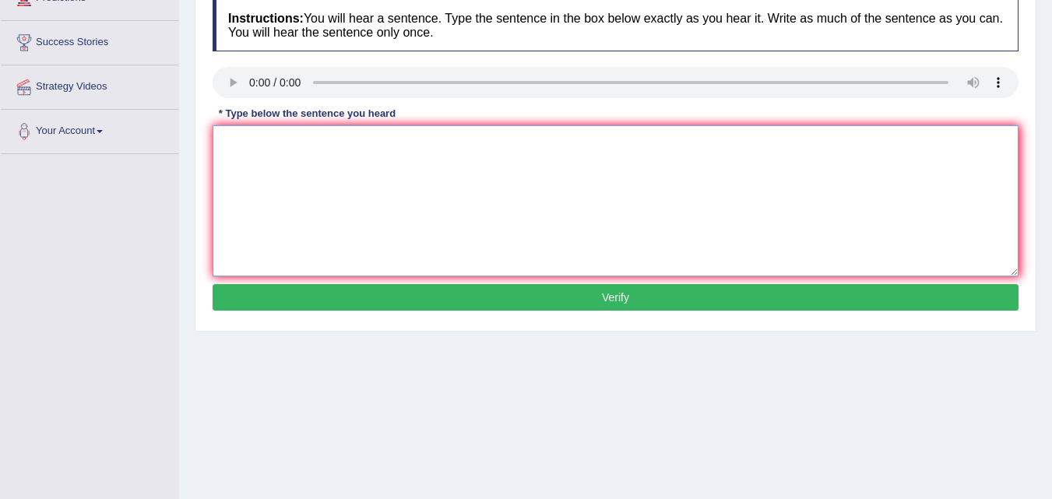
click at [234, 140] on textarea at bounding box center [616, 200] width 806 height 151
click at [337, 143] on textarea "Student reperesentative will be visiting the class with voting forms" at bounding box center [616, 200] width 806 height 151
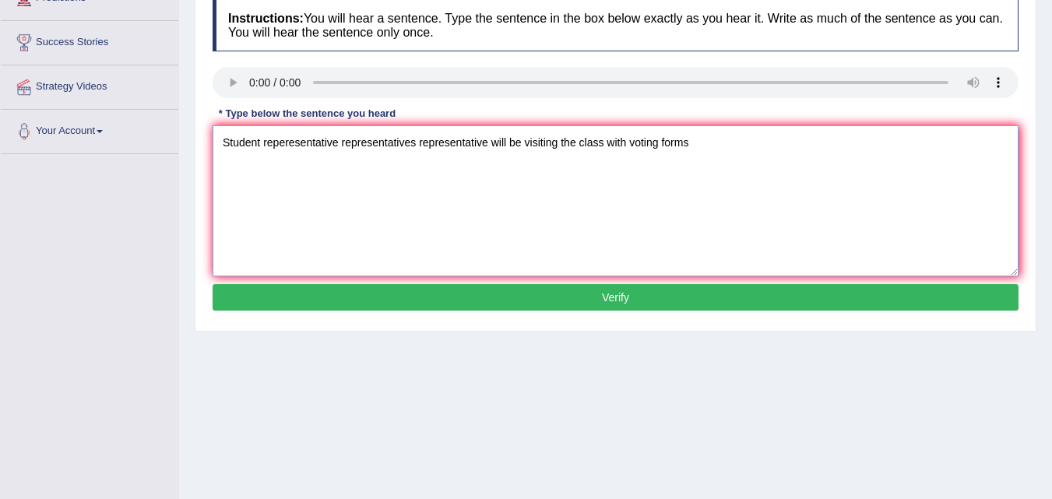
click at [604, 140] on textarea "Student reperesentative representatives representative will be visiting the cla…" at bounding box center [616, 200] width 806 height 151
type textarea "Student reperesentative representatives representative will be visiting the cla…"
click at [663, 301] on button "Verify" at bounding box center [616, 297] width 806 height 26
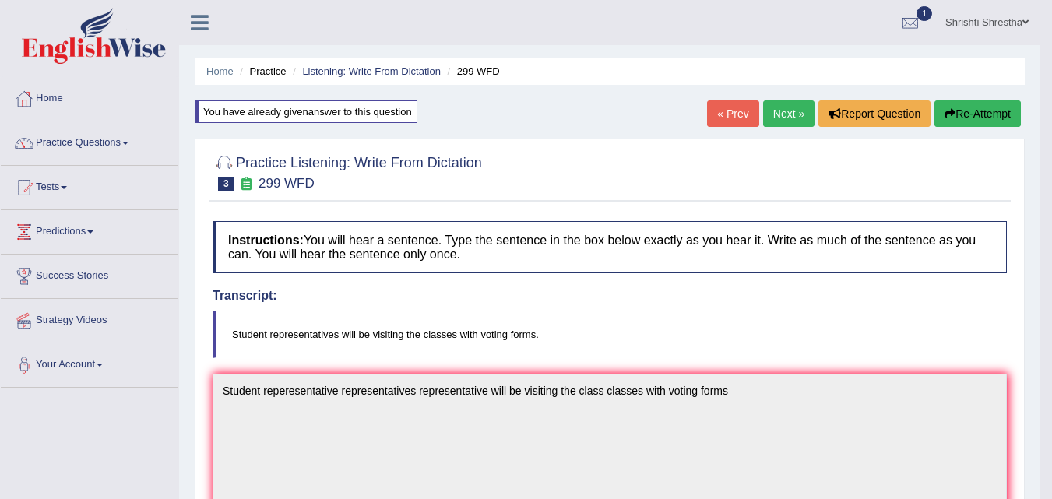
click at [788, 112] on link "Next »" at bounding box center [788, 113] width 51 height 26
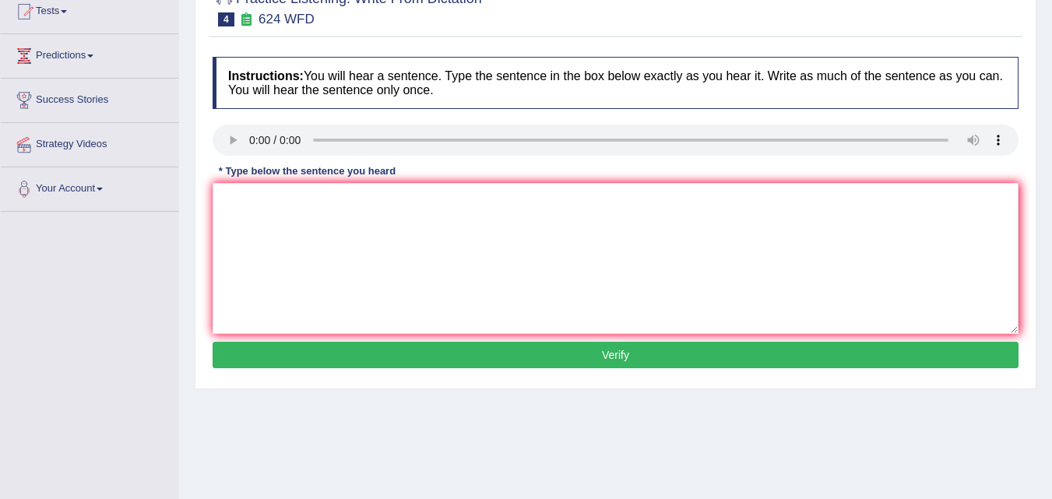
scroll to position [176, 0]
click at [223, 213] on textarea at bounding box center [616, 258] width 806 height 151
click at [305, 202] on textarea "Our courses help to learn critical thinking" at bounding box center [616, 258] width 806 height 151
click at [472, 207] on textarea "Our courses help students to learn critical thinking" at bounding box center [616, 258] width 806 height 151
click at [388, 206] on textarea "Our courses help students to learn critical thinking" at bounding box center [616, 258] width 806 height 151
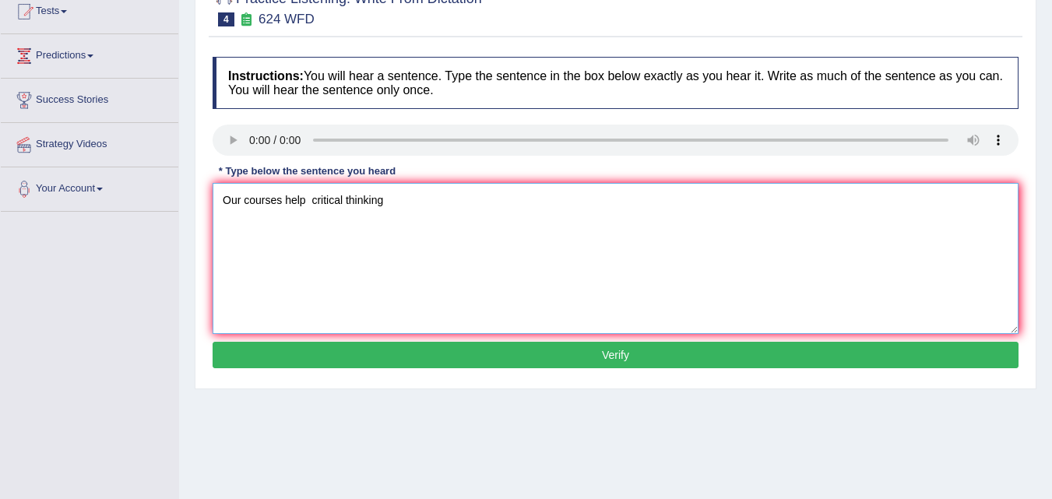
click at [409, 209] on textarea "Our courses help critical thinking" at bounding box center [616, 258] width 806 height 151
click at [306, 202] on textarea "Our courses help critical thinking and independent skills" at bounding box center [616, 258] width 806 height 151
click at [364, 202] on textarea "Our courses help to improve critical thinking and independent skills" at bounding box center [616, 258] width 806 height 151
click at [397, 201] on textarea "Our courses help helps to improve critical thinking and independent skills" at bounding box center [616, 258] width 806 height 151
click at [587, 203] on textarea "Our courses help helps to improve critical thinking and independent skills" at bounding box center [616, 258] width 806 height 151
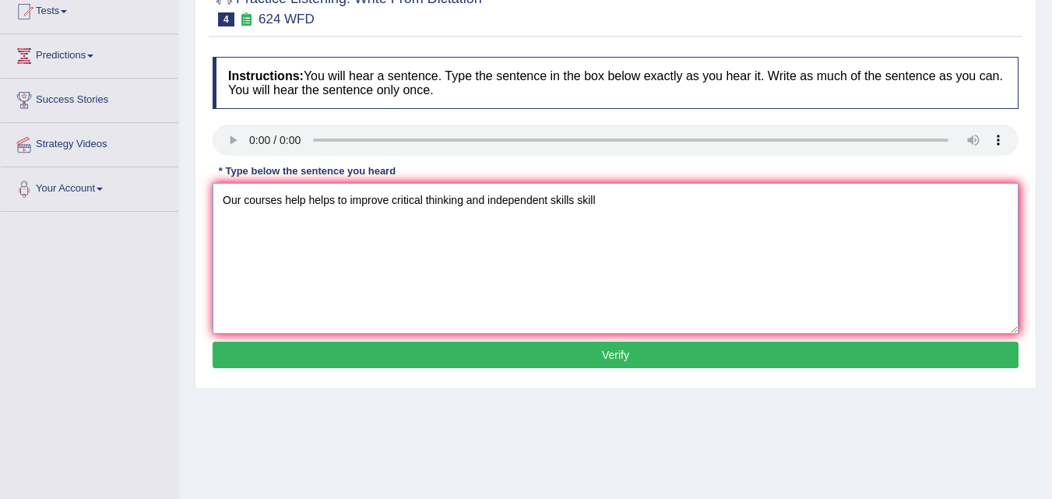
click at [544, 200] on textarea "Our courses help helps to improve critical thinking and independent skills skill" at bounding box center [616, 258] width 806 height 151
click at [548, 202] on textarea "Our courses help helps to improve critical thinking and independent skills skill" at bounding box center [616, 258] width 806 height 151
type textarea "Our courses help helps to improve critical thinking and independent learning sk…"
click at [564, 353] on button "Verify" at bounding box center [616, 355] width 806 height 26
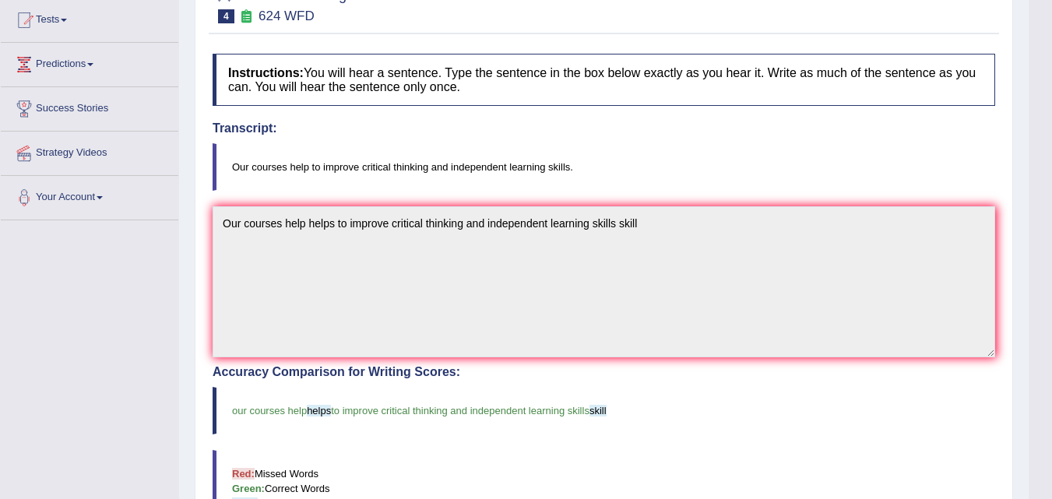
scroll to position [20, 0]
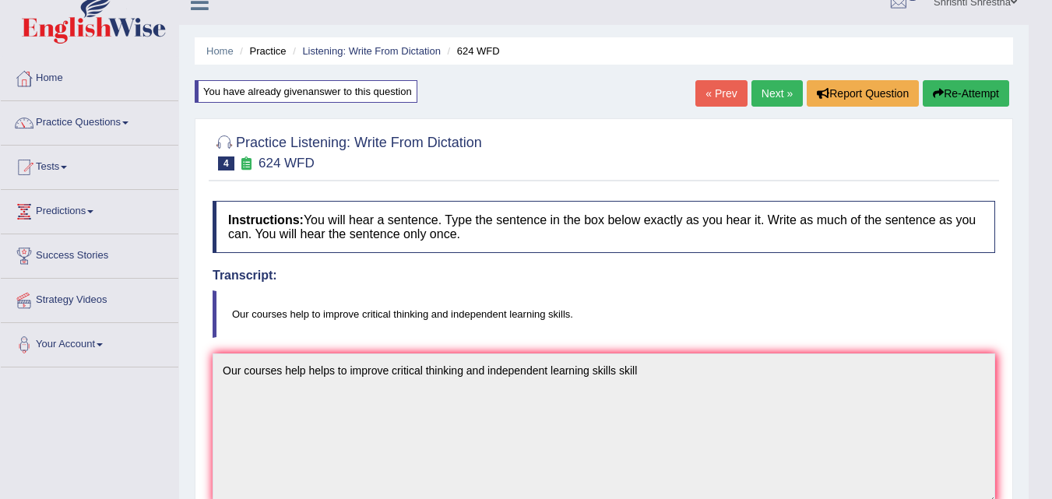
click at [769, 93] on link "Next »" at bounding box center [776, 93] width 51 height 26
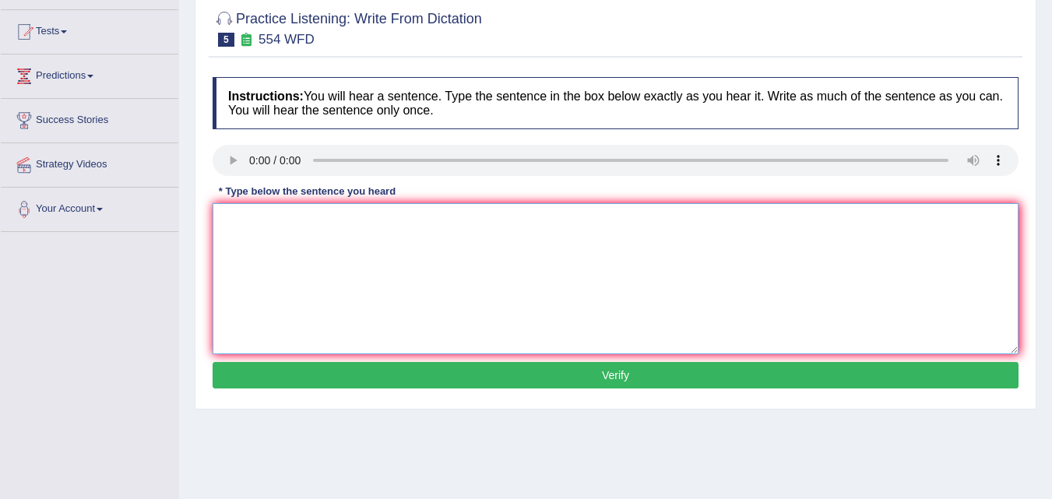
click at [238, 220] on textarea at bounding box center [616, 278] width 806 height 151
type textarea "We are able to work in a team"
click at [595, 365] on button "Verify" at bounding box center [616, 375] width 806 height 26
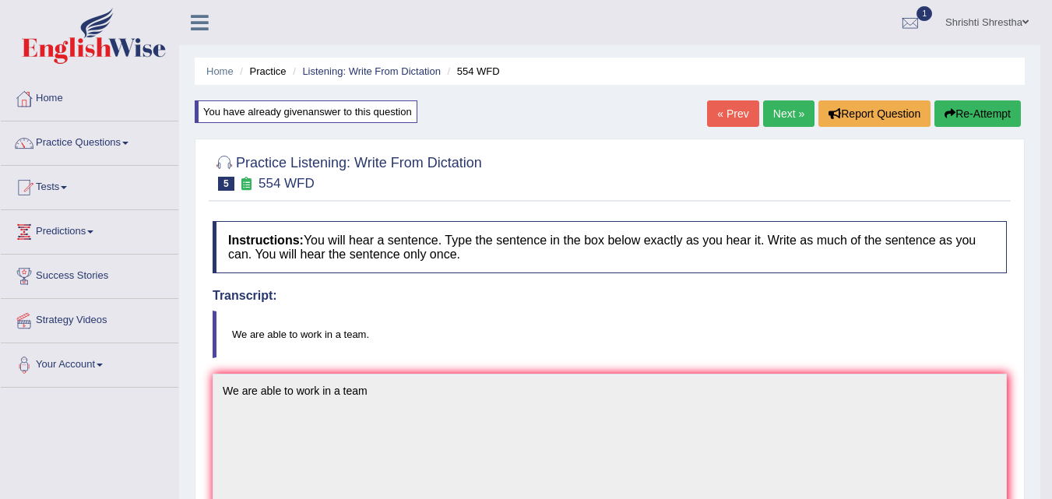
click at [790, 117] on link "Next »" at bounding box center [788, 113] width 51 height 26
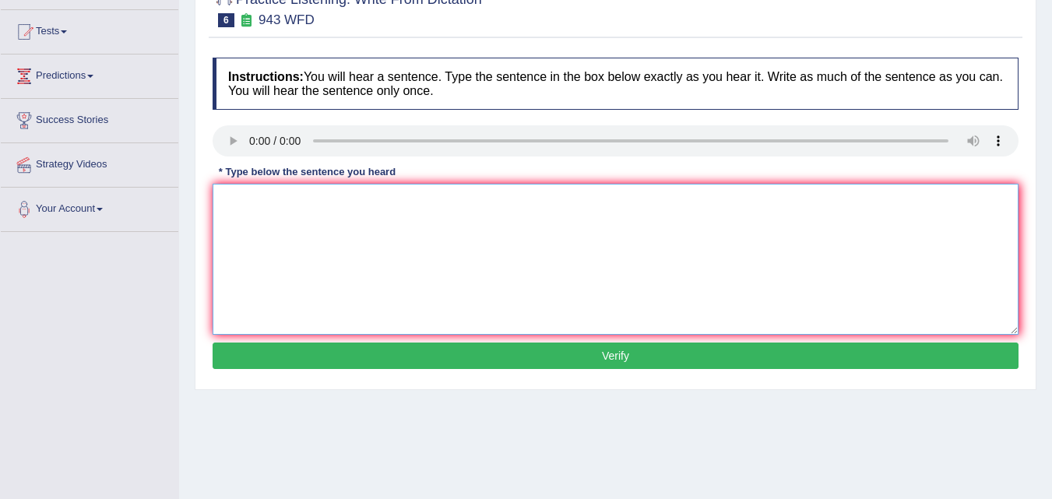
click at [592, 214] on textarea at bounding box center [616, 259] width 806 height 151
click at [265, 199] on textarea "Forming methods across the world have developed recently" at bounding box center [616, 259] width 806 height 151
click at [457, 201] on textarea "Forming Farming methods across the world have developed recently" at bounding box center [616, 259] width 806 height 151
click at [634, 218] on textarea "Forming Farming methods across the world have greatly developed recently" at bounding box center [616, 259] width 806 height 151
type textarea "Forming Farming methods across the world have greatly developed recently"
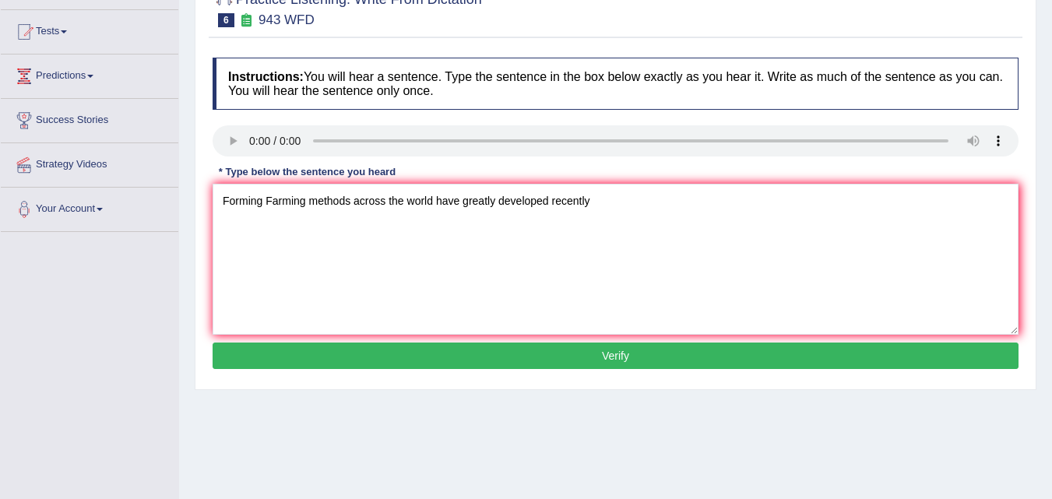
click at [645, 357] on button "Verify" at bounding box center [616, 355] width 806 height 26
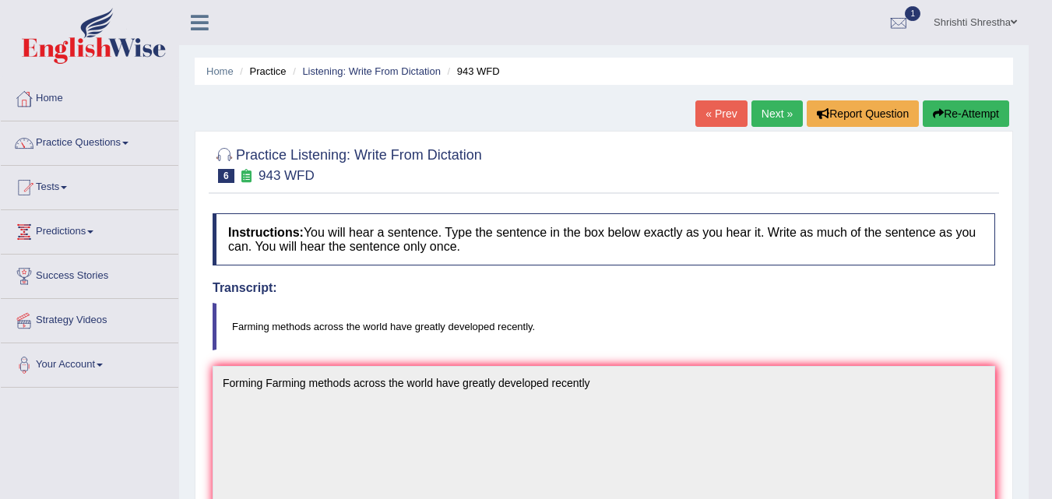
click at [776, 118] on link "Next »" at bounding box center [776, 113] width 51 height 26
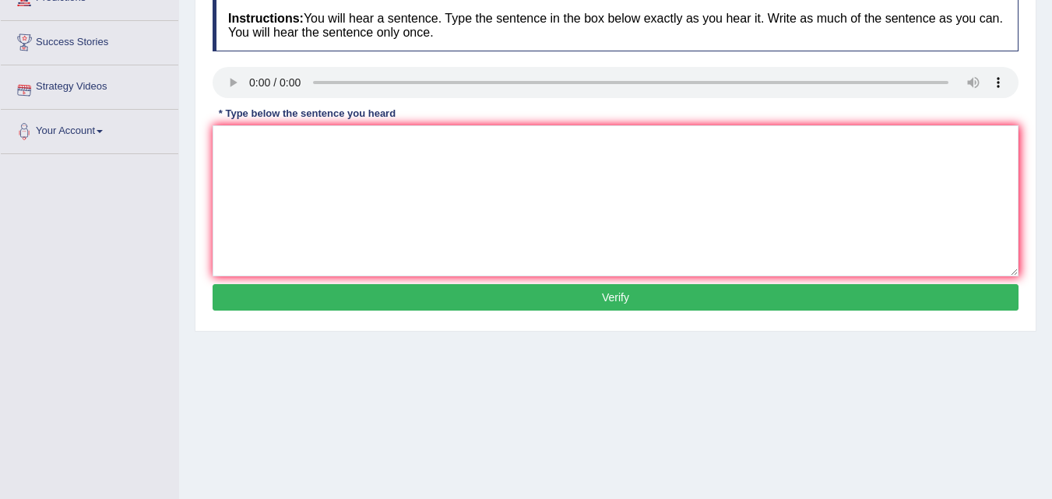
scroll to position [234, 0]
click at [296, 181] on textarea at bounding box center [616, 200] width 806 height 151
click at [252, 145] on textarea "Imporatant details from the arguments are missing in the summary" at bounding box center [616, 200] width 806 height 151
click at [255, 142] on textarea "Imporatant details from the arguments are missing in the summary" at bounding box center [616, 200] width 806 height 151
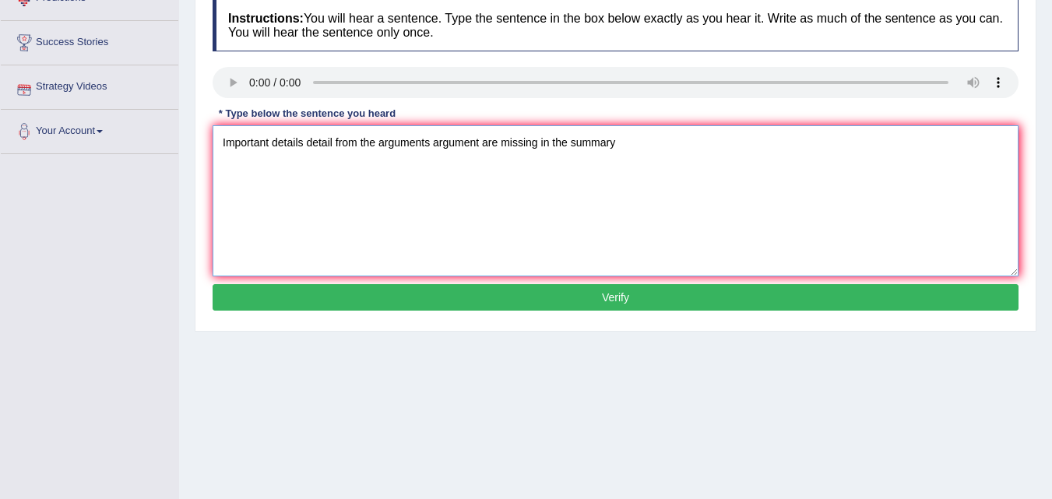
type textarea "Important details detail from the arguments argument are missing in the summary"
click at [634, 303] on button "Verify" at bounding box center [616, 297] width 806 height 26
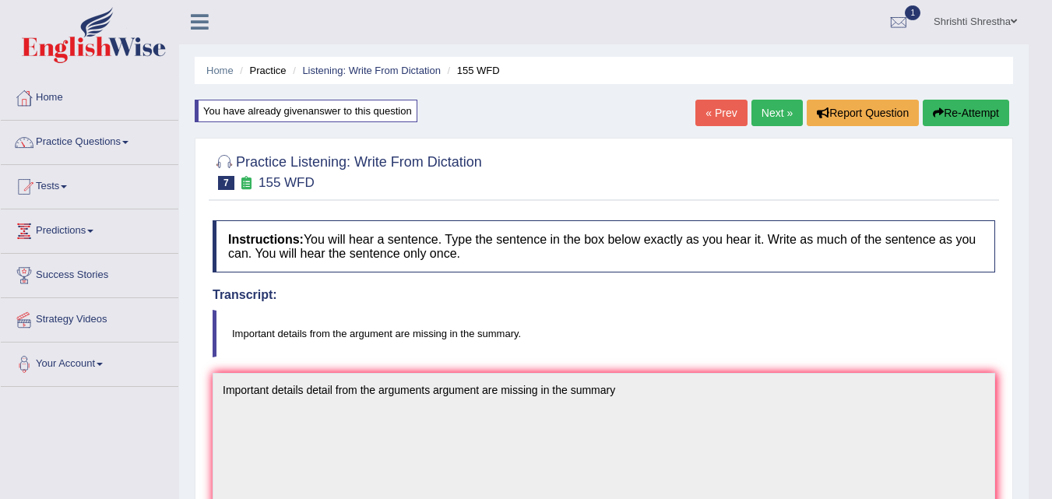
scroll to position [0, 0]
click at [115, 148] on link "Practice Questions" at bounding box center [89, 140] width 177 height 39
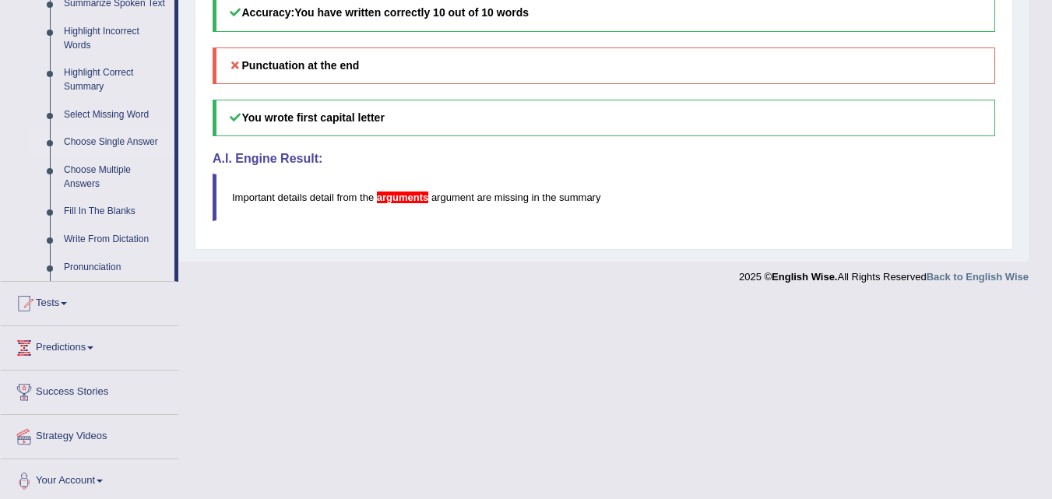
scroll to position [721, 0]
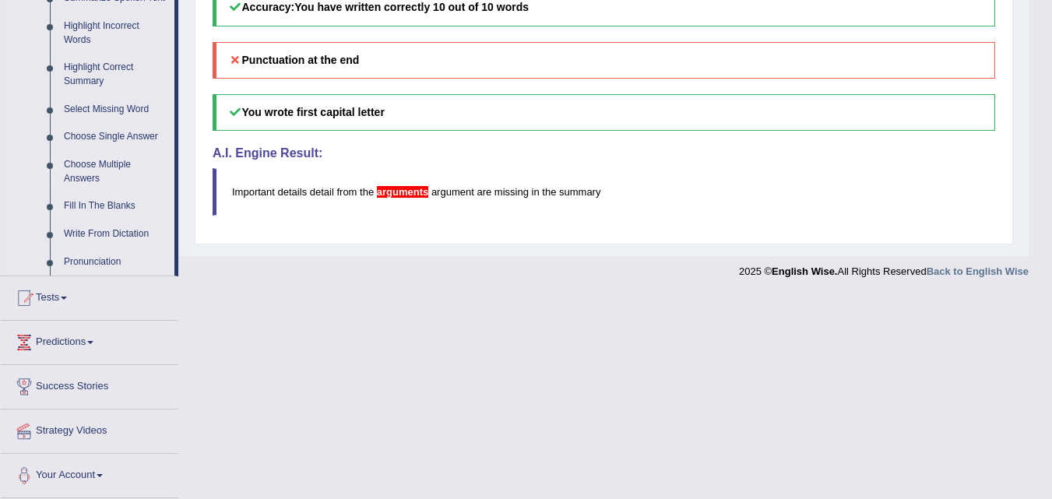
click at [93, 164] on link "Choose Multiple Answers" at bounding box center [116, 171] width 118 height 41
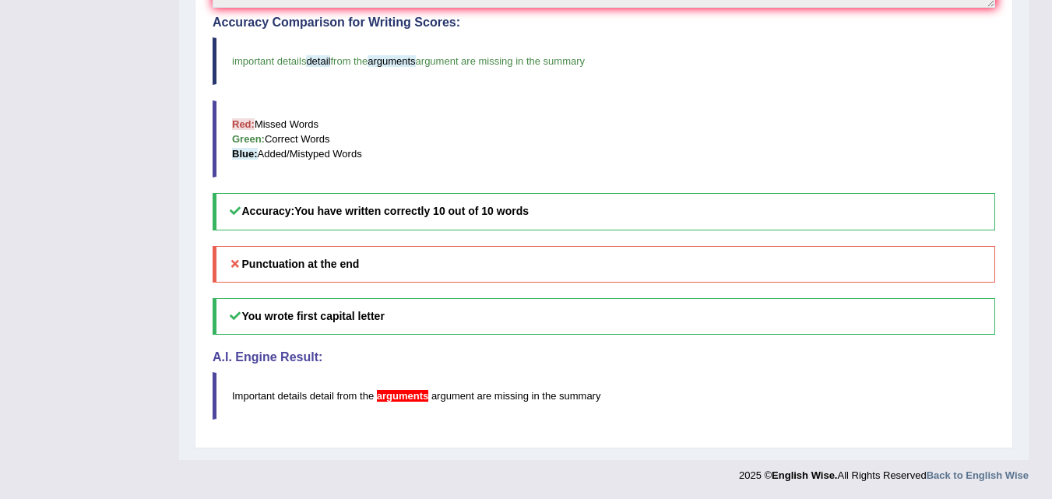
scroll to position [318, 0]
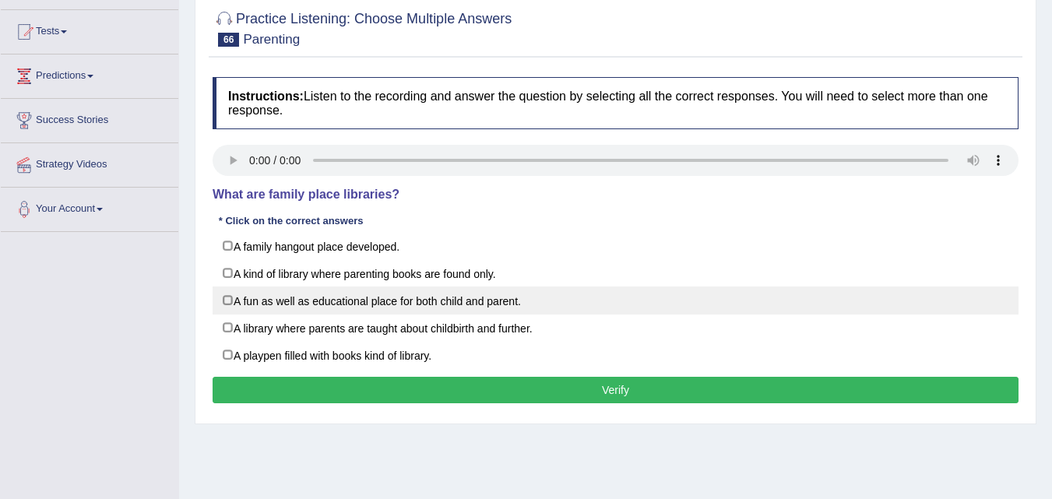
click at [498, 300] on label "A fun as well as educational place for both child and parent." at bounding box center [616, 300] width 806 height 28
checkbox input "true"
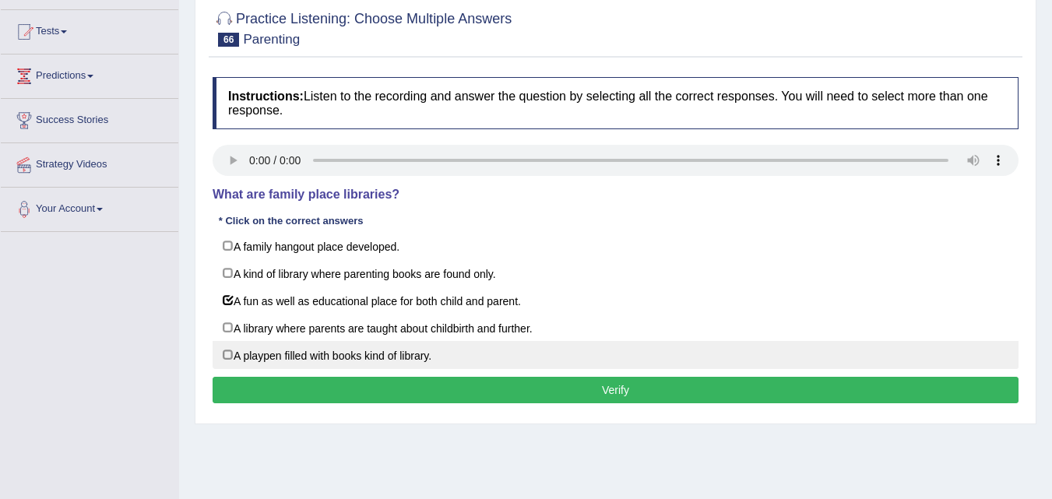
click at [229, 357] on label "A playpen filled with books kind of library." at bounding box center [616, 355] width 806 height 28
checkbox input "true"
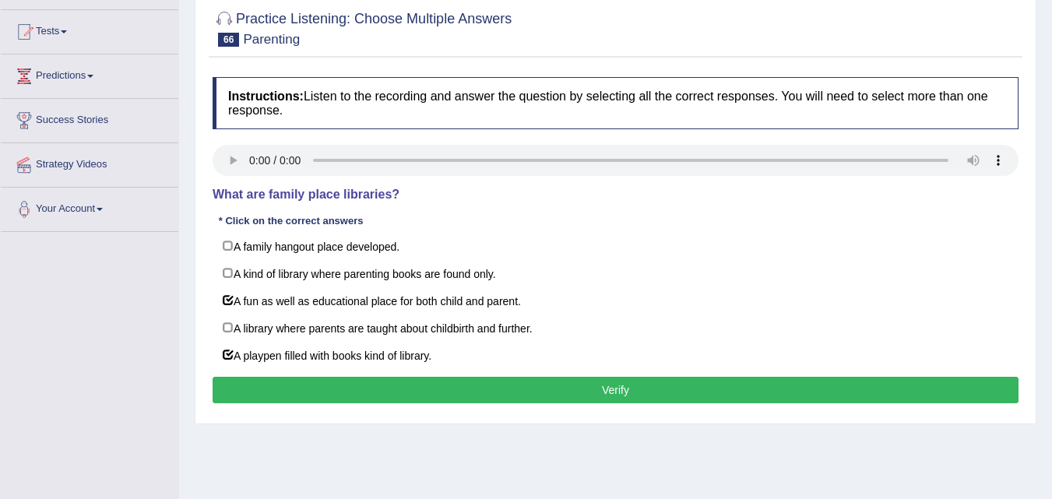
click at [579, 394] on button "Verify" at bounding box center [616, 390] width 806 height 26
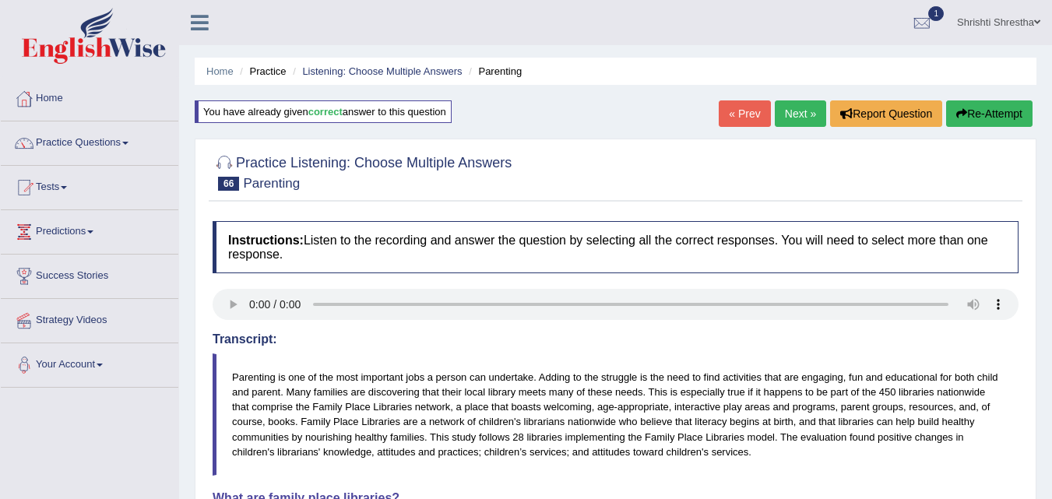
click at [793, 125] on link "Next »" at bounding box center [799, 113] width 51 height 26
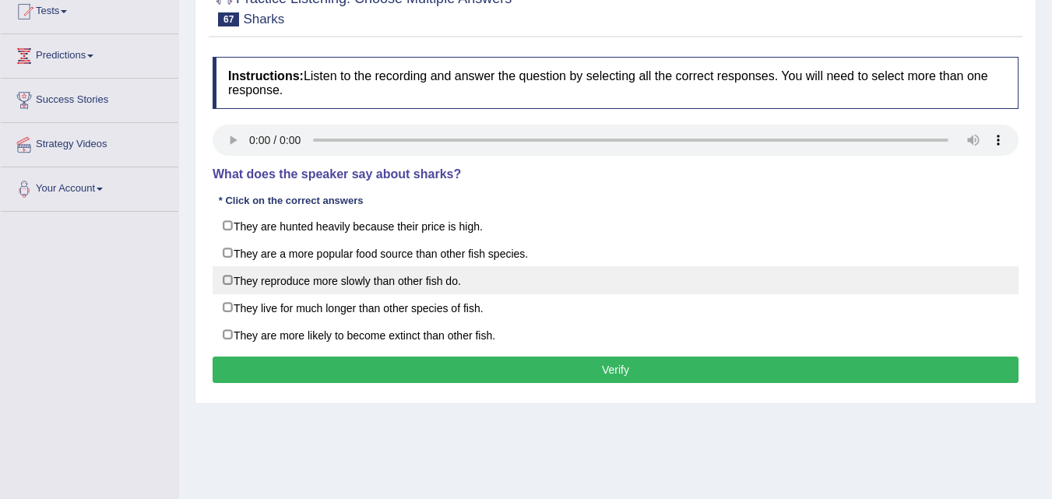
click at [273, 282] on label "They reproduce more slowly than other fish do." at bounding box center [616, 280] width 806 height 28
checkbox input "true"
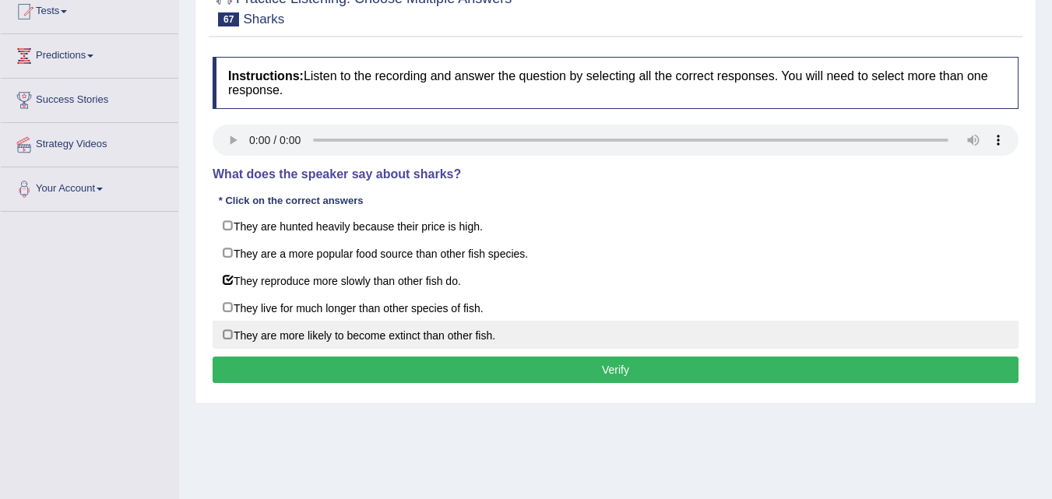
click at [279, 331] on label "They are more likely to become extinct than other fish." at bounding box center [616, 335] width 806 height 28
checkbox input "true"
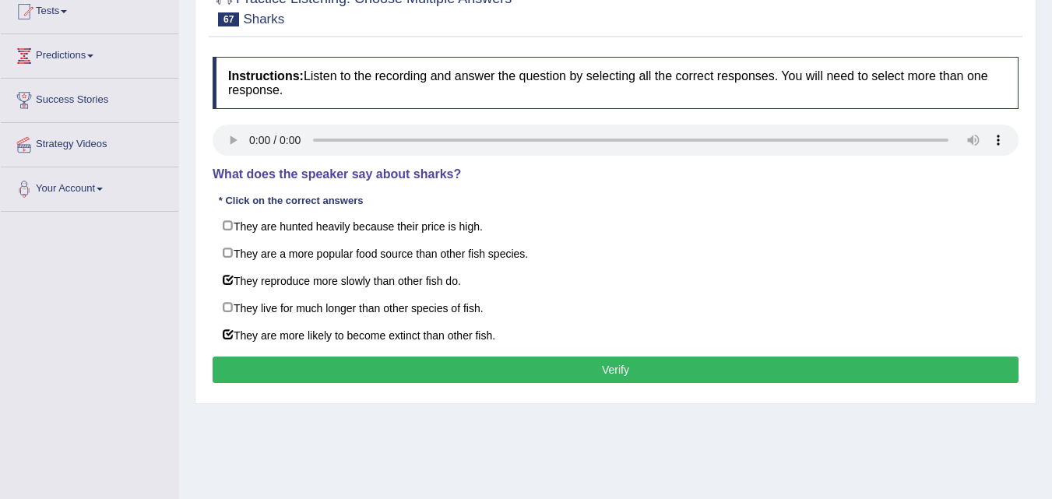
click at [687, 365] on button "Verify" at bounding box center [616, 370] width 806 height 26
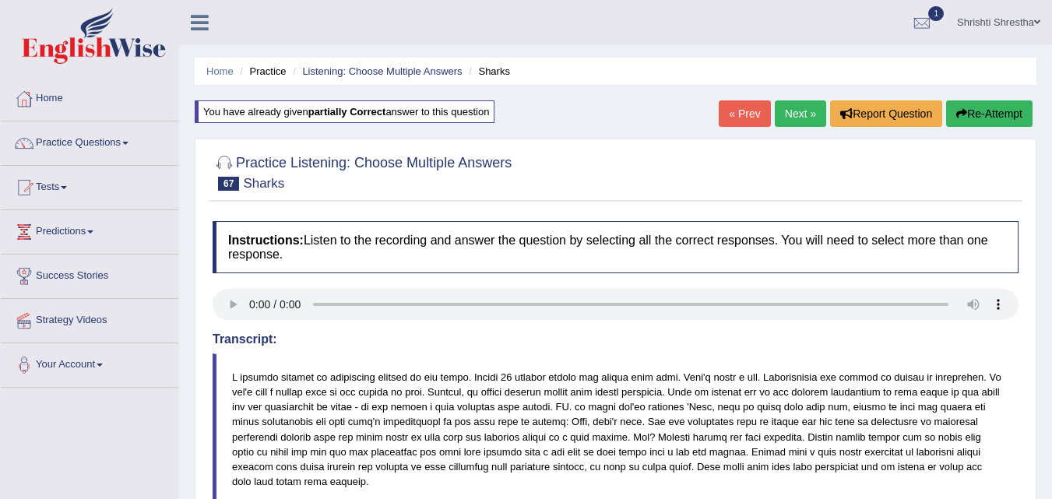
click at [791, 121] on link "Next »" at bounding box center [799, 113] width 51 height 26
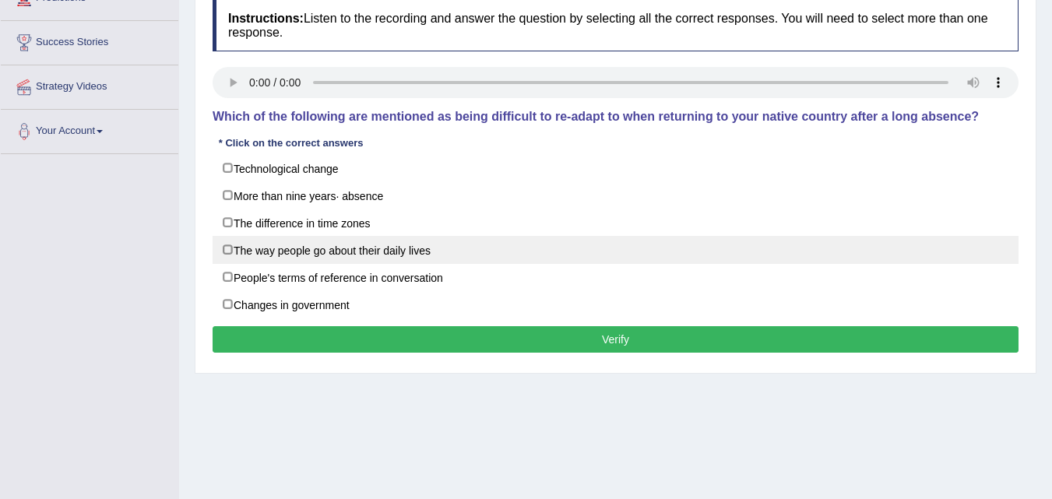
click at [326, 262] on label "The way people go about their daily lives" at bounding box center [616, 250] width 806 height 28
checkbox input "true"
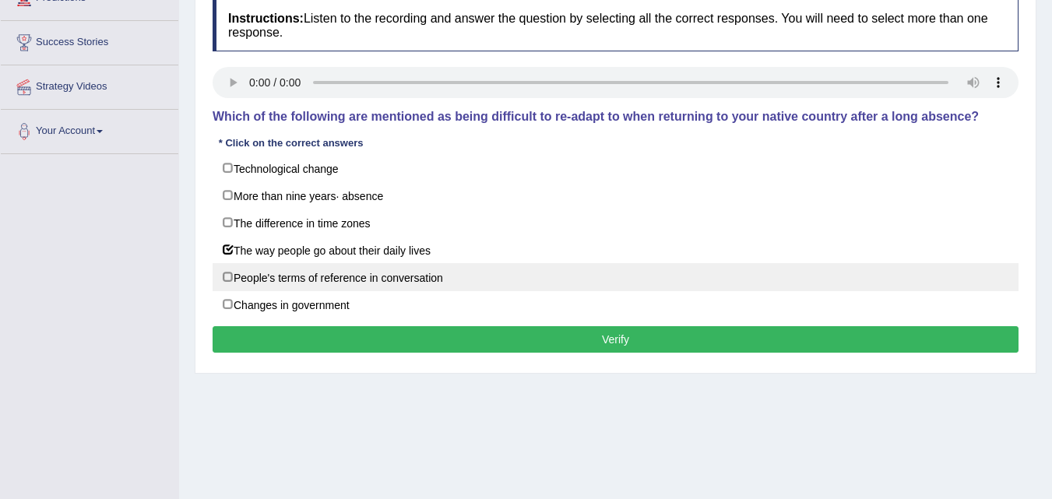
click at [222, 277] on label "People's terms of reference in conversation" at bounding box center [616, 277] width 806 height 28
checkbox input "true"
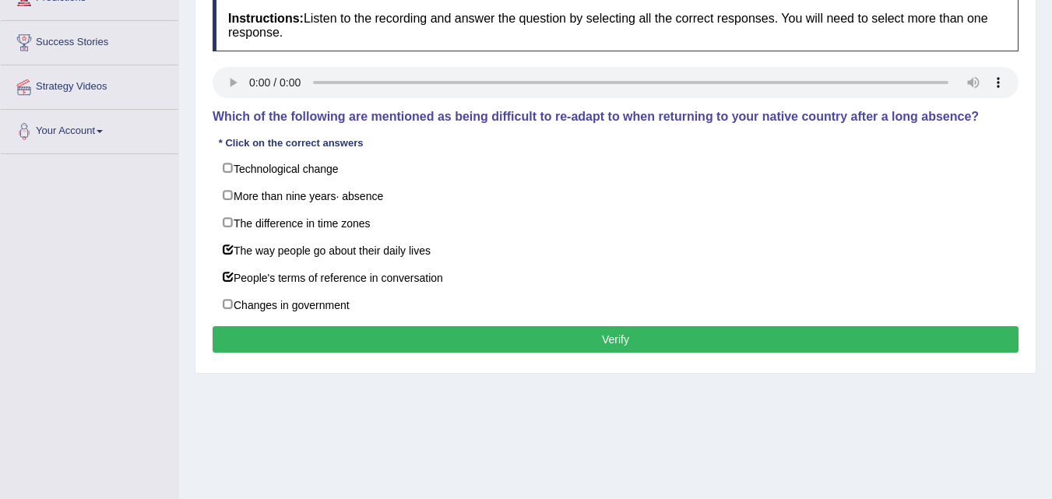
click at [615, 332] on button "Verify" at bounding box center [616, 339] width 806 height 26
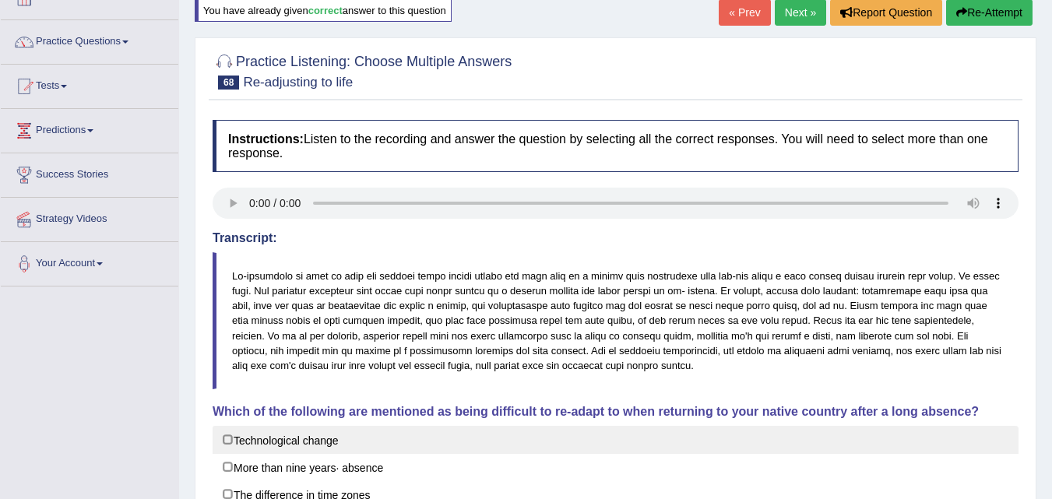
scroll to position [78, 0]
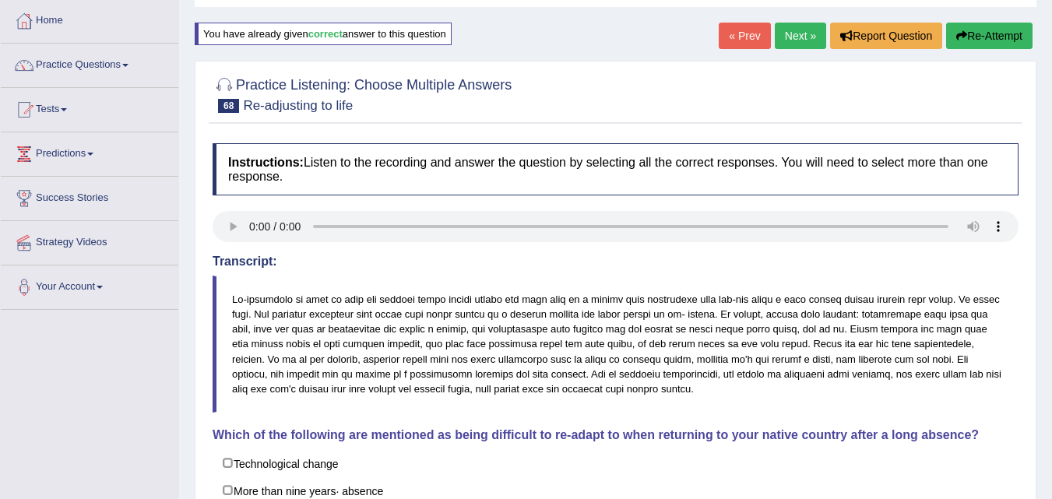
click at [774, 42] on link "Next »" at bounding box center [799, 36] width 51 height 26
